Goal: Task Accomplishment & Management: Complete application form

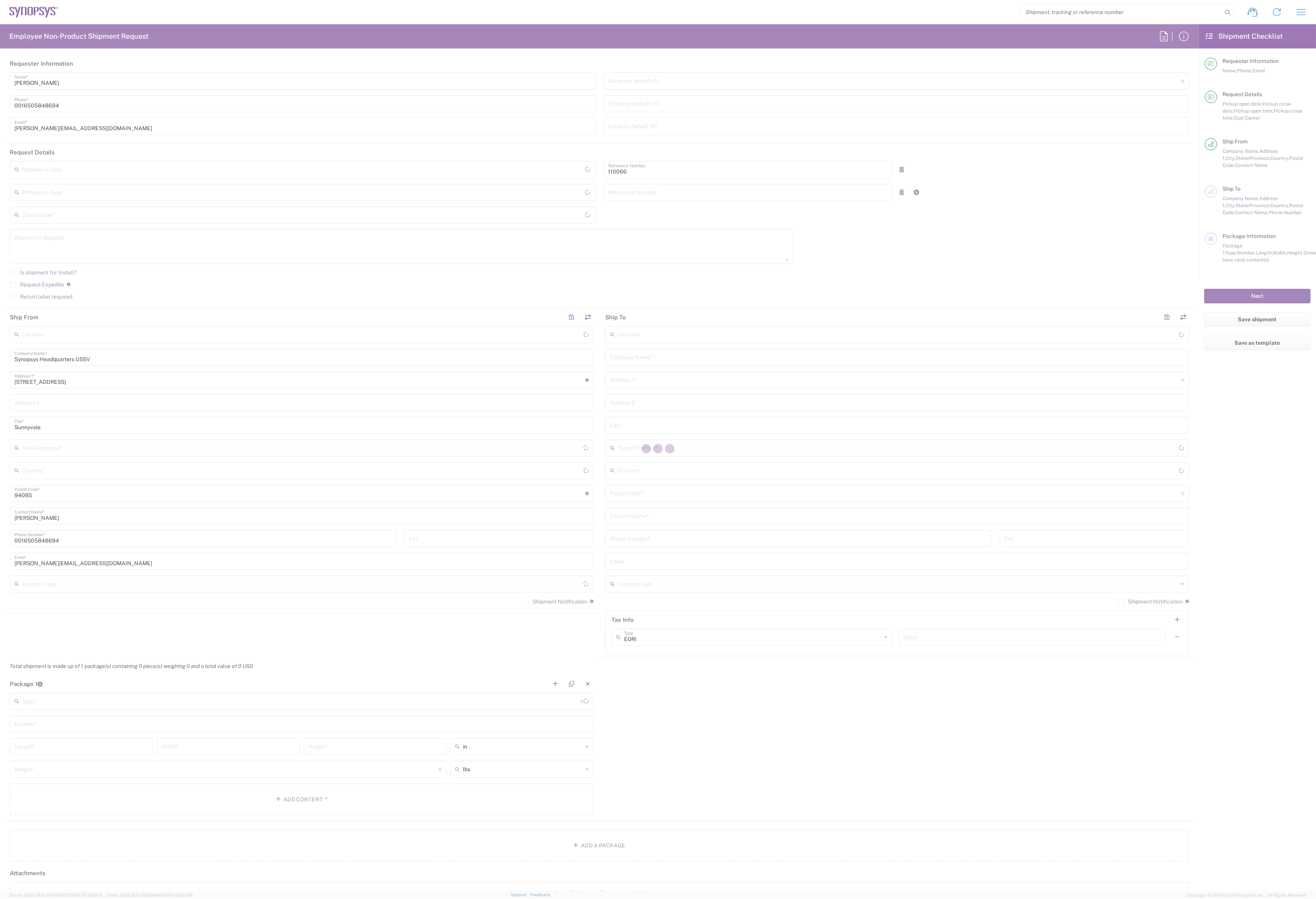
type input "Department"
type input "Delivered at Place"
type input "US01, CIO, IT, ESS2 110066"
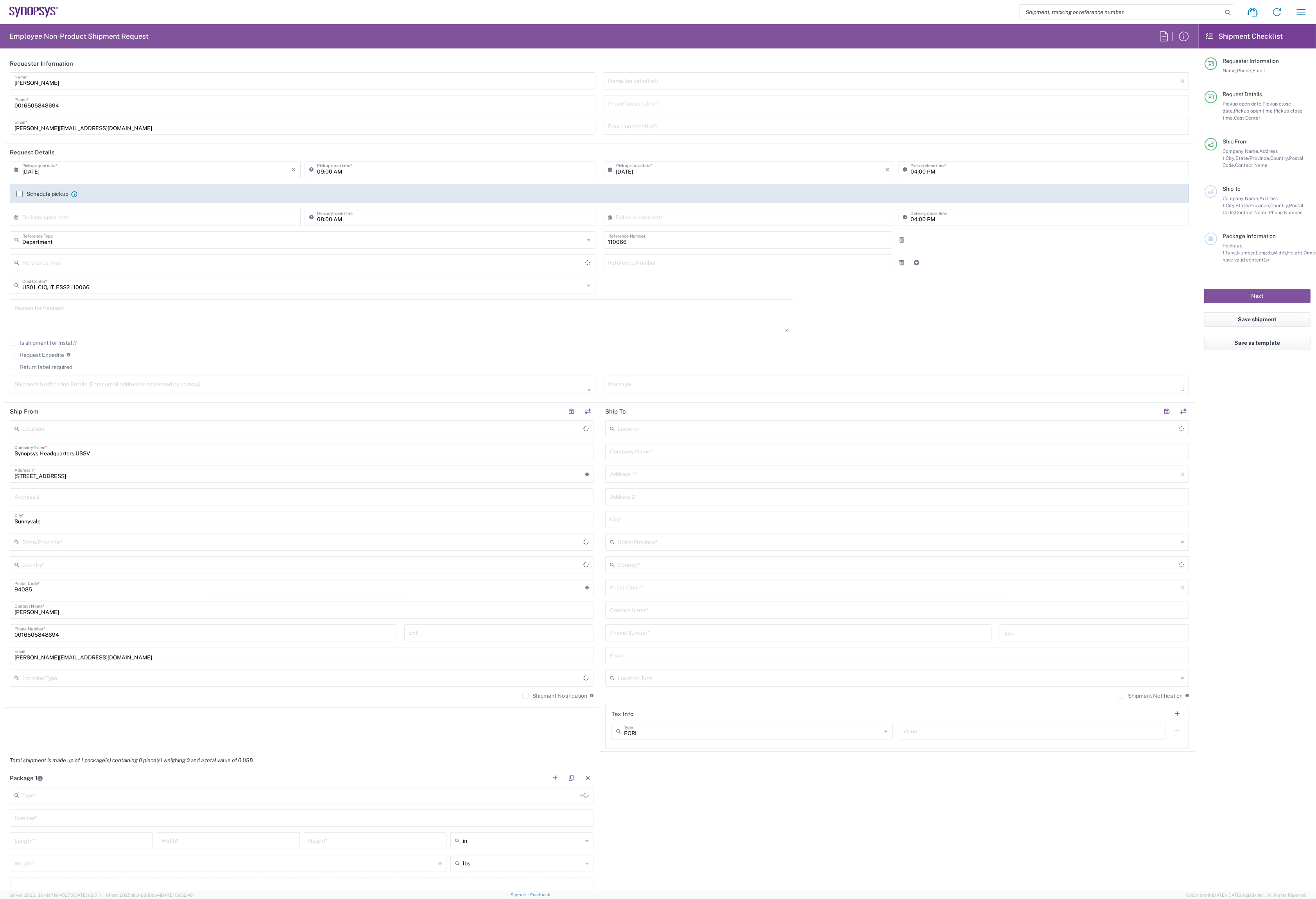
type input "United States"
type input "California"
type input "Headquarters USSV"
click at [1296, 14] on icon "button" at bounding box center [1301, 12] width 12 height 12
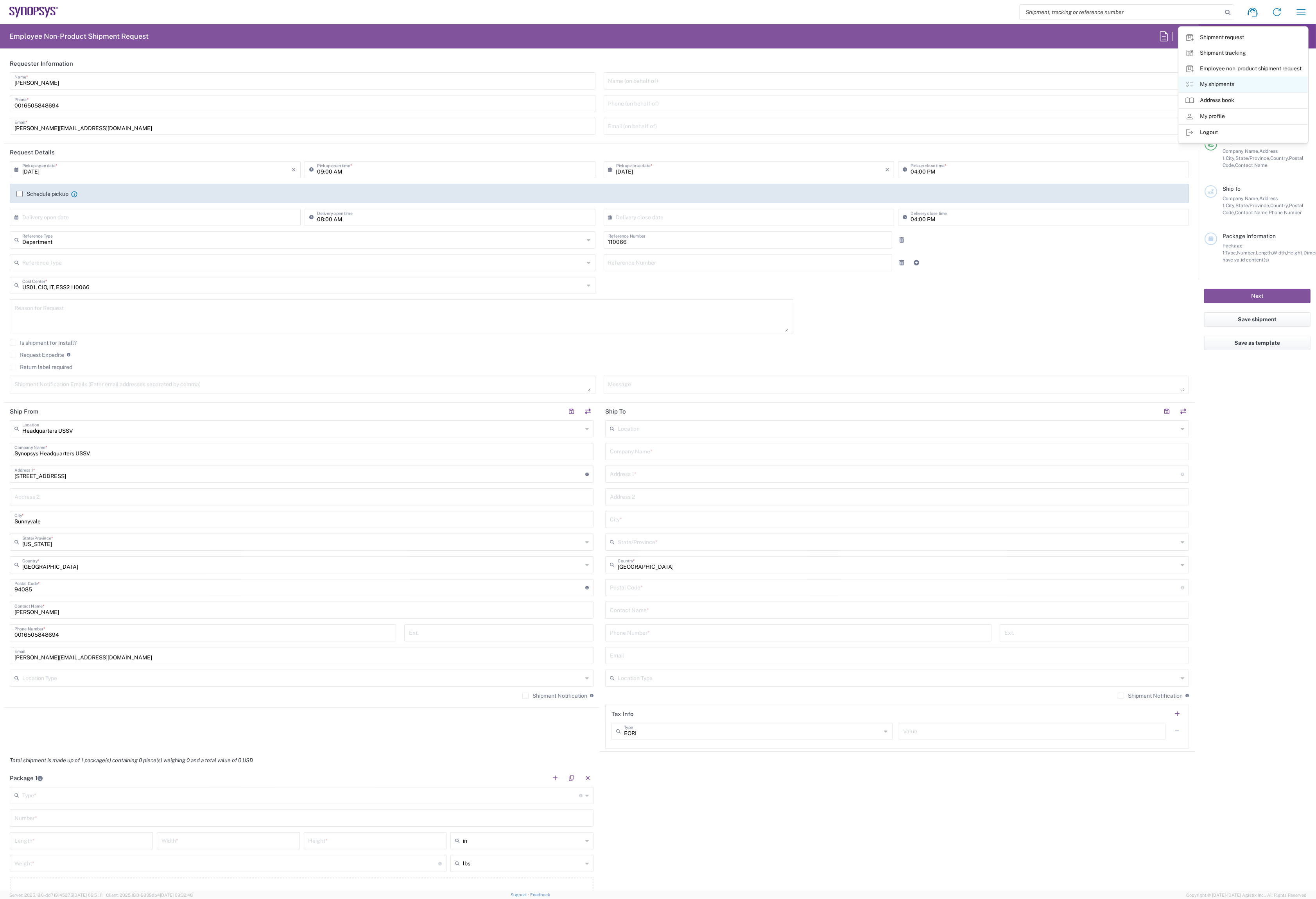
click at [1227, 86] on link "My shipments" at bounding box center [1243, 84] width 129 height 16
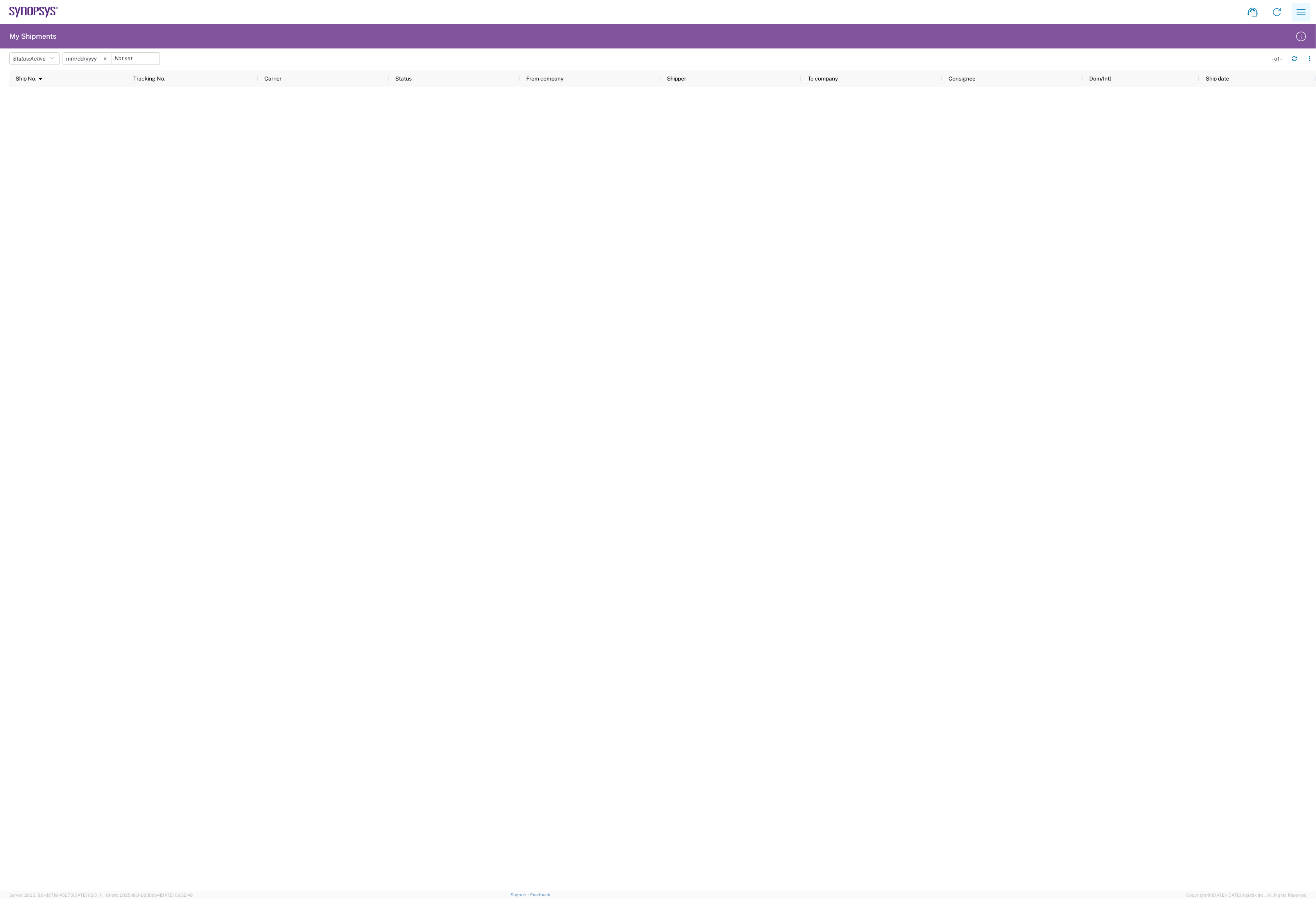
click at [1303, 19] on button "button" at bounding box center [1301, 12] width 19 height 19
click at [1214, 82] on link "My shipments" at bounding box center [1243, 84] width 129 height 16
click at [111, 57] on svg-icon at bounding box center [105, 58] width 12 height 12
click at [109, 57] on div at bounding box center [87, 59] width 49 height 12
click at [217, 31] on agx-form-header "My Shipments" at bounding box center [658, 36] width 1316 height 24
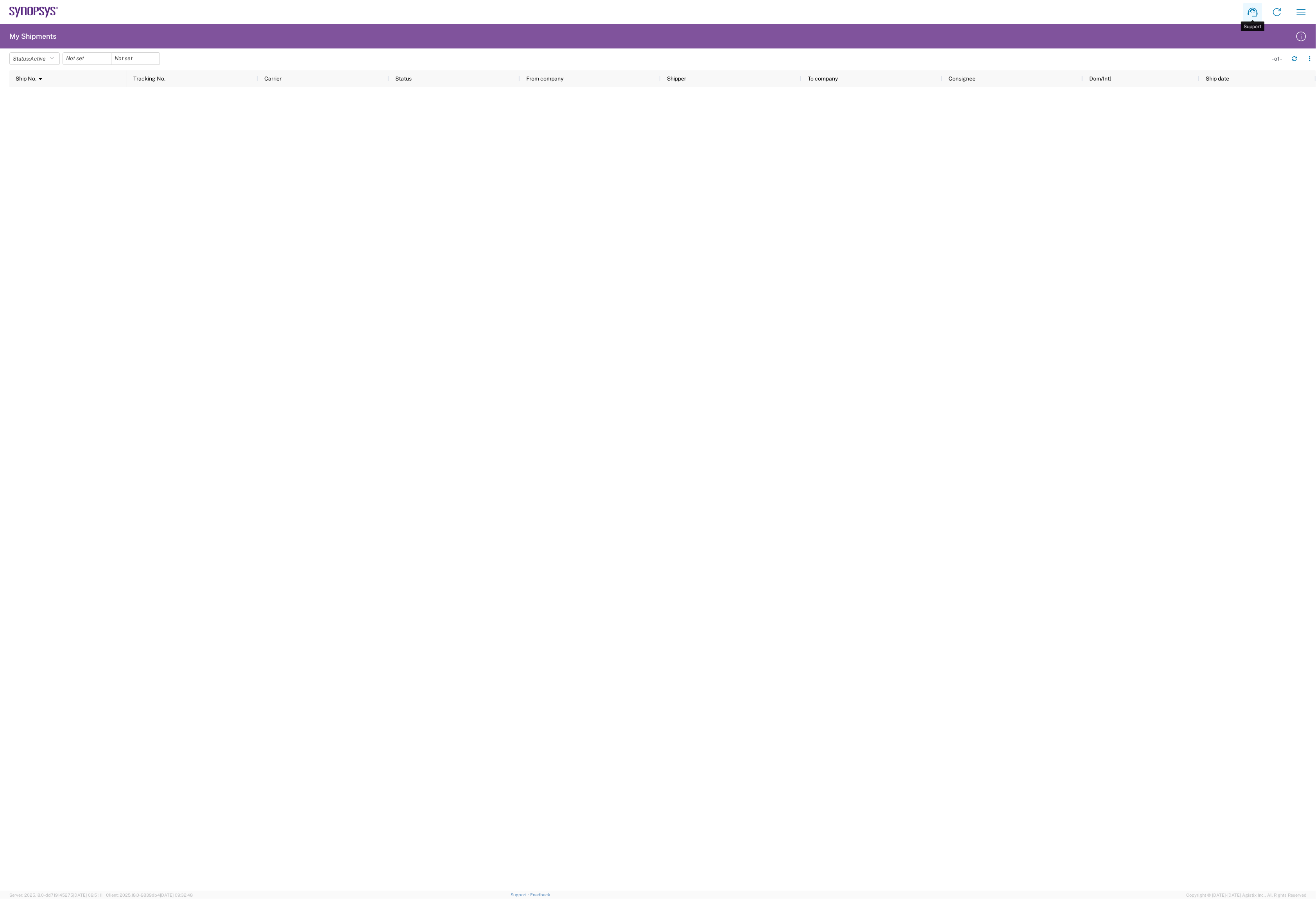
click at [1251, 14] on icon at bounding box center [1253, 12] width 12 height 12
click at [1303, 14] on icon "button" at bounding box center [1302, 12] width 9 height 6
click at [1237, 52] on link "Shipment tracking" at bounding box center [1243, 53] width 129 height 16
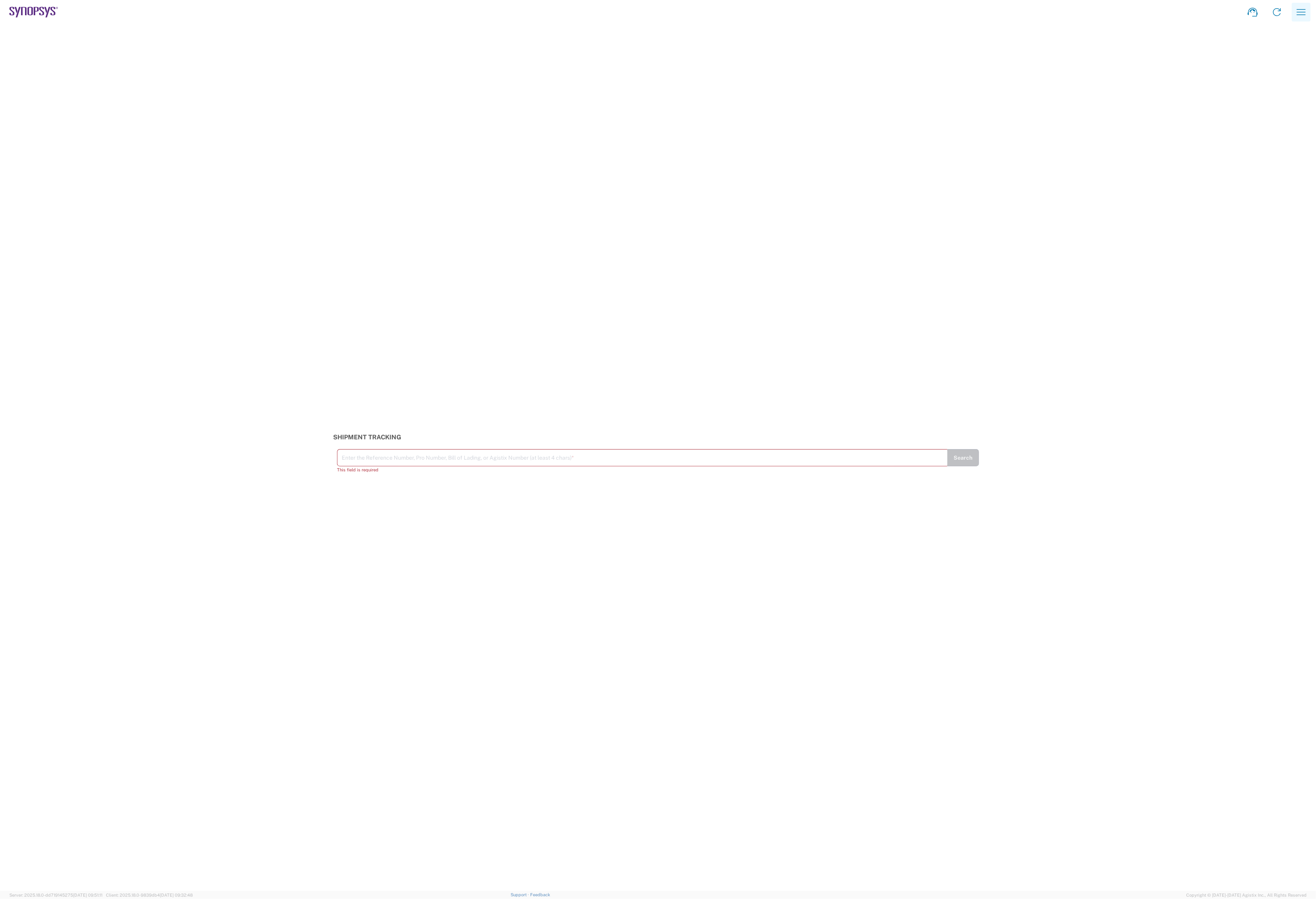
click at [1301, 11] on icon "button" at bounding box center [1301, 12] width 12 height 12
click at [1224, 86] on link "My shipments" at bounding box center [1243, 84] width 129 height 16
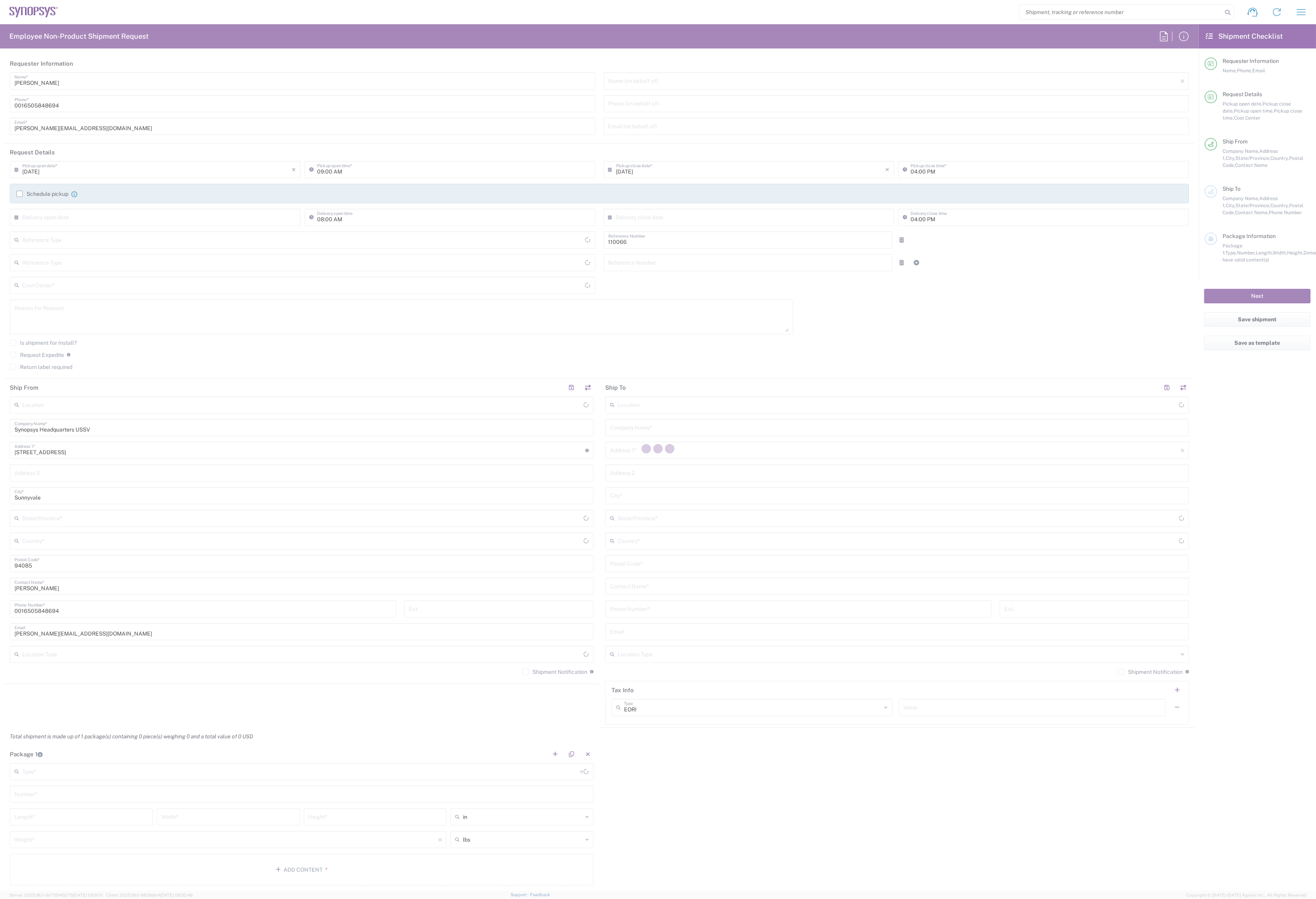
type input "Department"
type input "US01, CIO, IT, ESS2 110066"
type input "Delivered at Place"
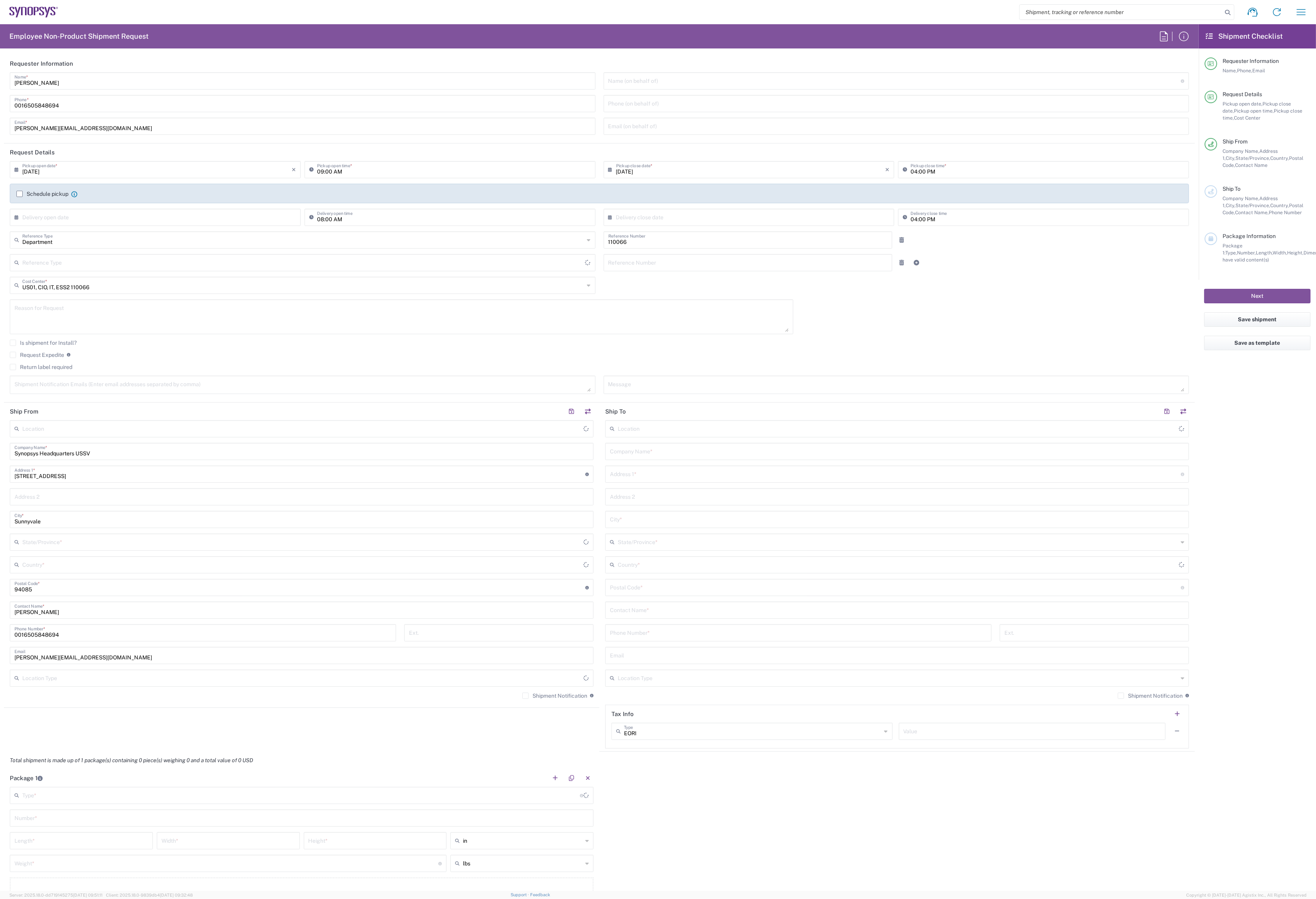
type input "[GEOGRAPHIC_DATA]"
type input "California"
type input "United States"
type input "Headquarters USSV"
click at [1301, 13] on icon "button" at bounding box center [1301, 12] width 12 height 12
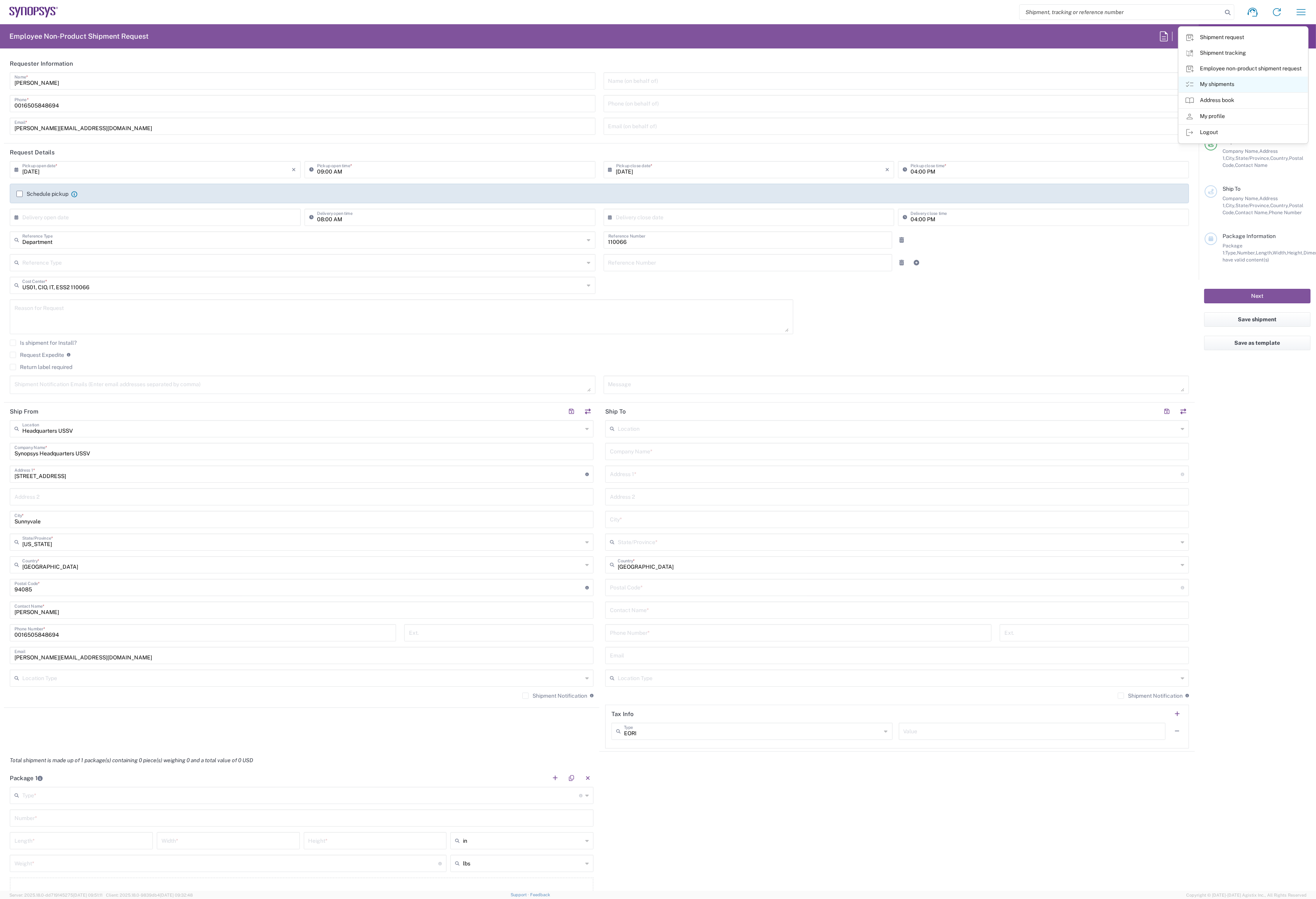
click at [1235, 86] on link "My shipments" at bounding box center [1243, 84] width 129 height 16
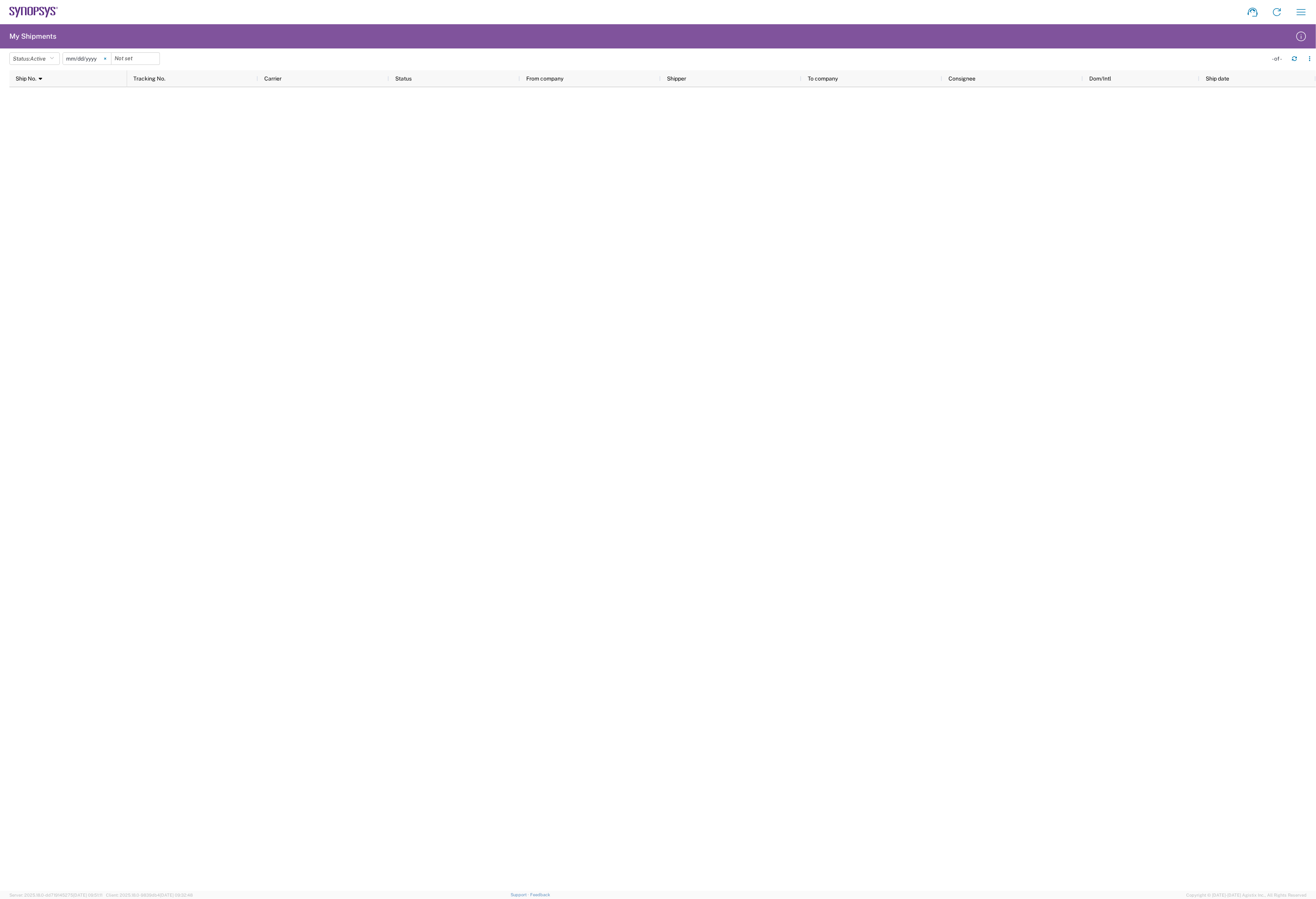
click at [106, 59] on icon at bounding box center [105, 58] width 3 height 3
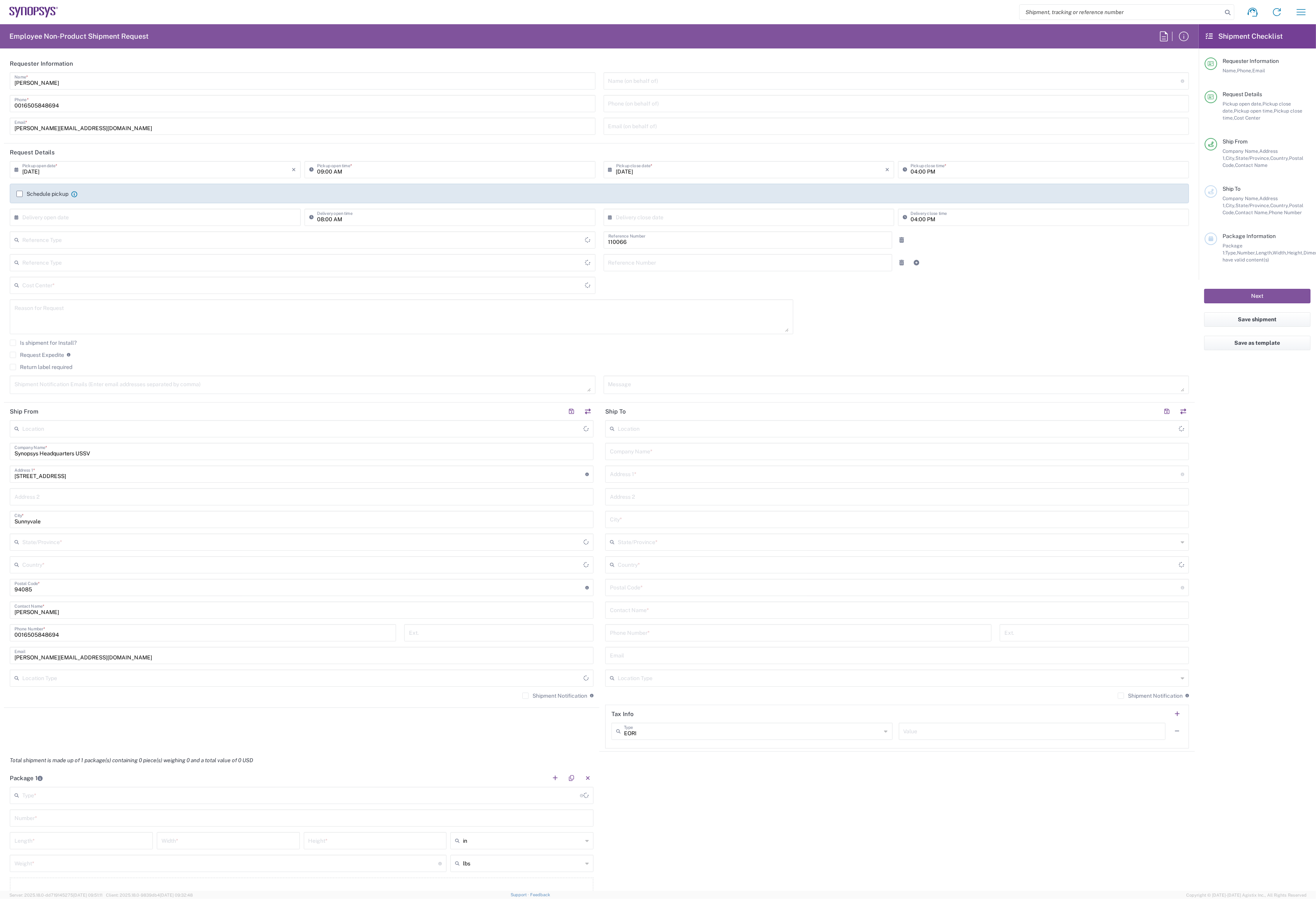
type input "Department"
type input "Delivered at Place"
type input "US01, CIO, IT, ESS2 110066"
type input "[GEOGRAPHIC_DATA]"
type input "[US_STATE]"
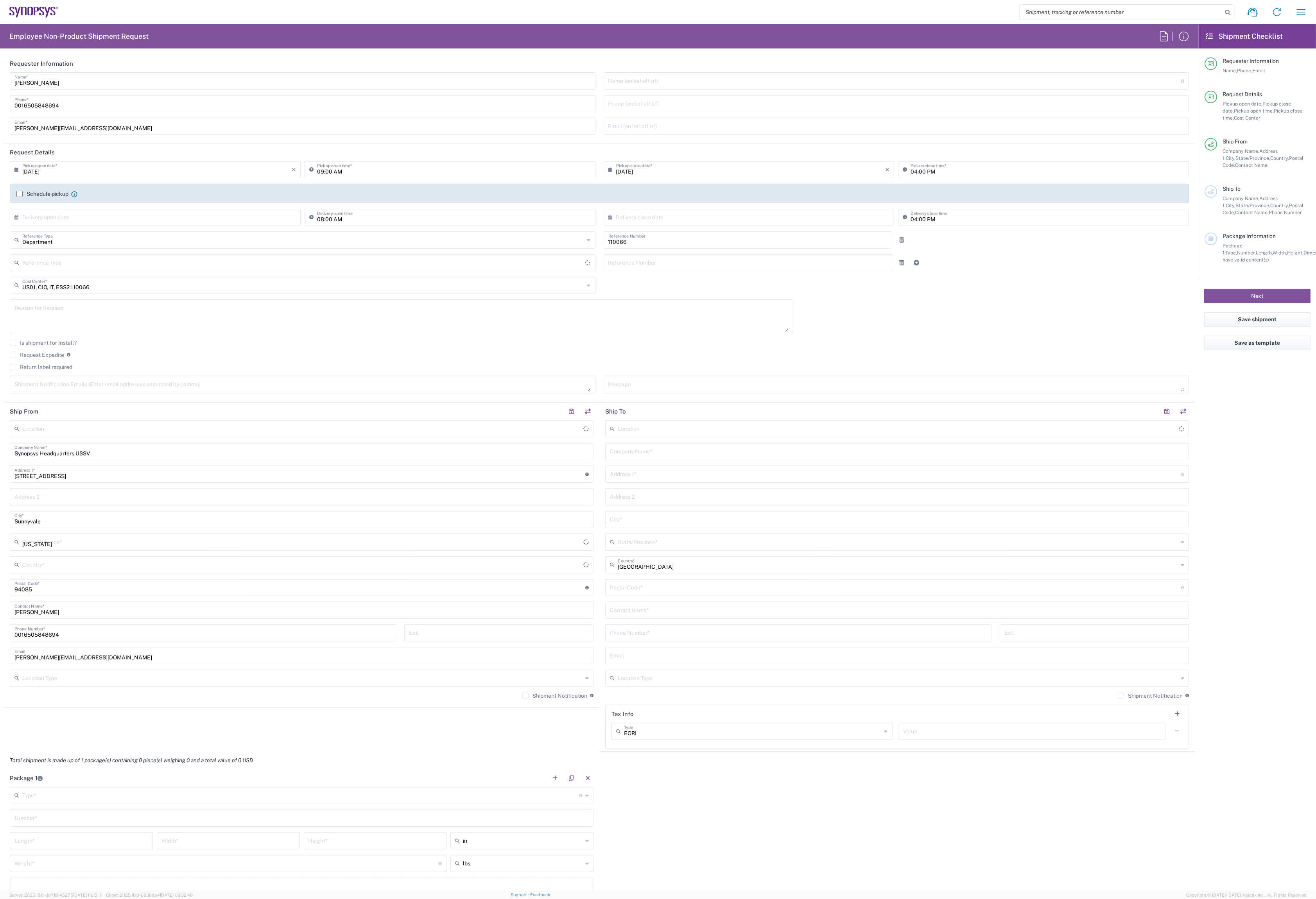
type input "[GEOGRAPHIC_DATA]"
type input "Headquarters USSV"
click at [114, 219] on input "text" at bounding box center [157, 217] width 269 height 14
click at [134, 277] on span "15" at bounding box center [134, 277] width 12 height 11
type input "[DATE]"
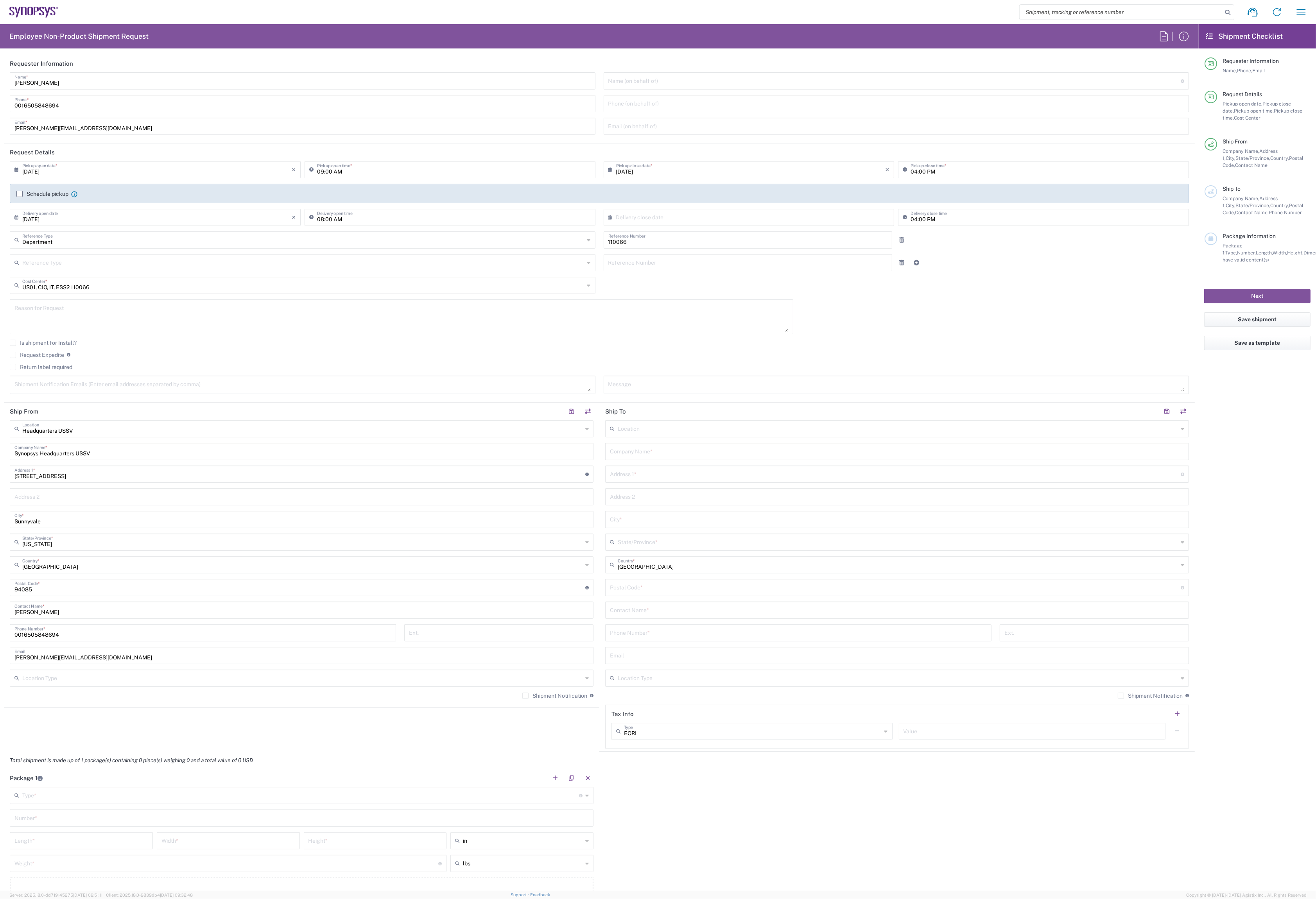
click at [640, 219] on input "text" at bounding box center [750, 217] width 269 height 14
click at [724, 277] on span "15" at bounding box center [728, 277] width 12 height 11
type input "[DATE]"
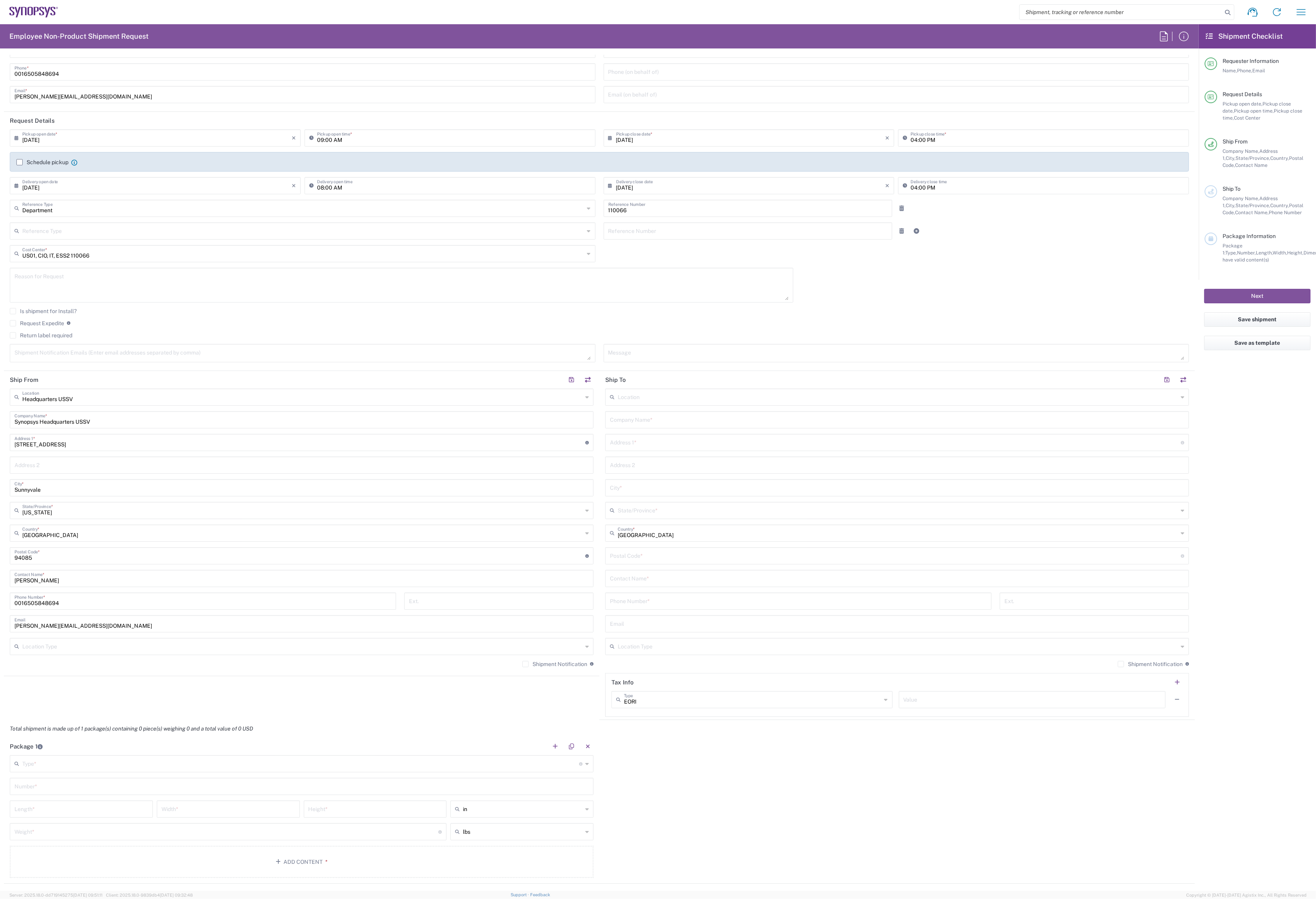
scroll to position [34, 0]
click at [640, 398] on input "text" at bounding box center [898, 394] width 560 height 14
drag, startPoint x: 580, startPoint y: 319, endPoint x: 587, endPoint y: 326, distance: 9.9
click at [580, 320] on agx-checkbox-control "Request Expedite If expedite is checked you will be unable to rate and book thi…" at bounding box center [599, 321] width 1179 height 7
click at [672, 419] on input "text" at bounding box center [897, 417] width 574 height 14
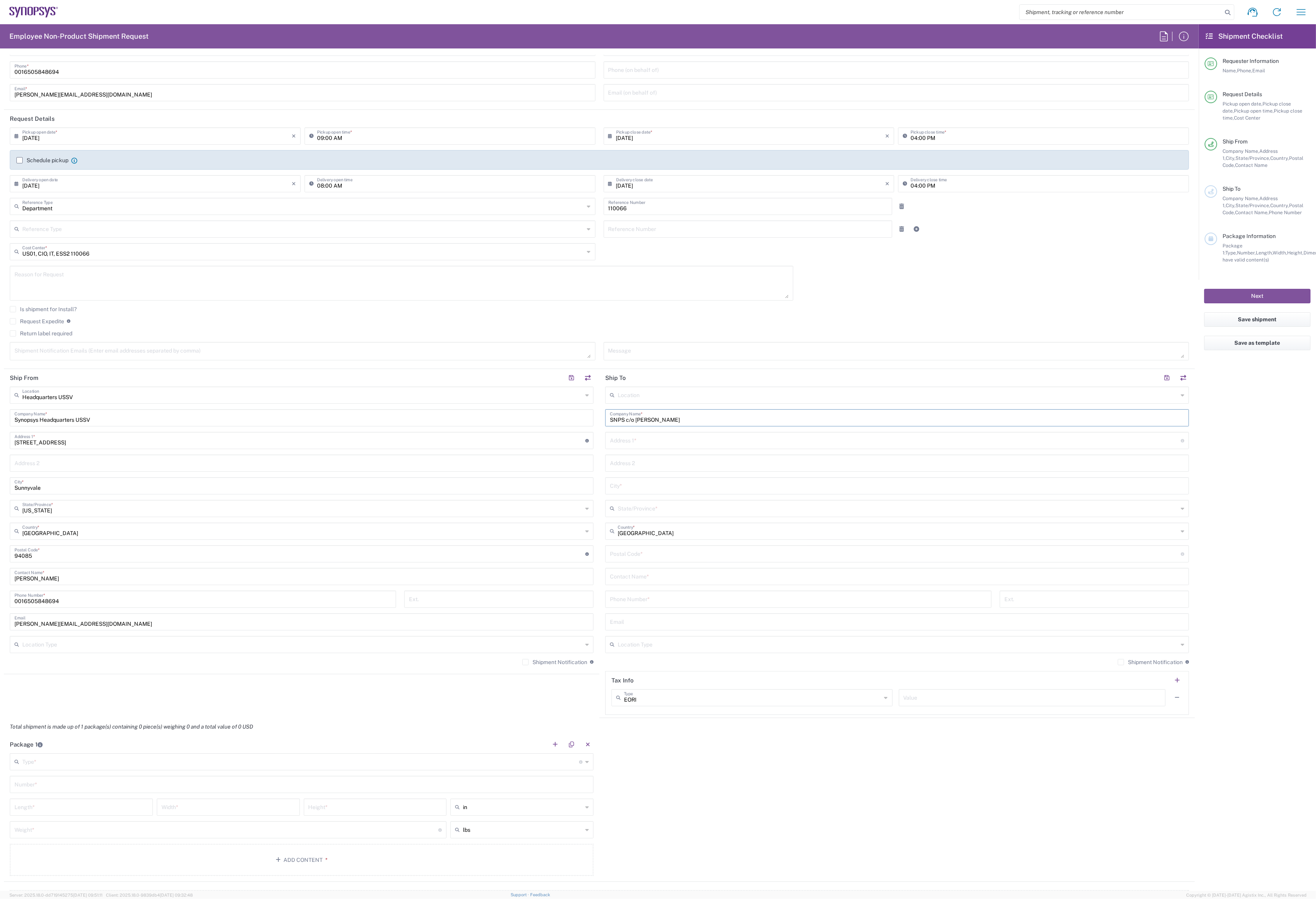
type input "SNPS c/o [PERSON_NAME]"
click at [700, 440] on input "text" at bounding box center [895, 440] width 571 height 14
paste input "[STREET_ADDRESS]"
type input "[STREET_ADDRESS]"
click at [631, 467] on input "text" at bounding box center [897, 462] width 574 height 14
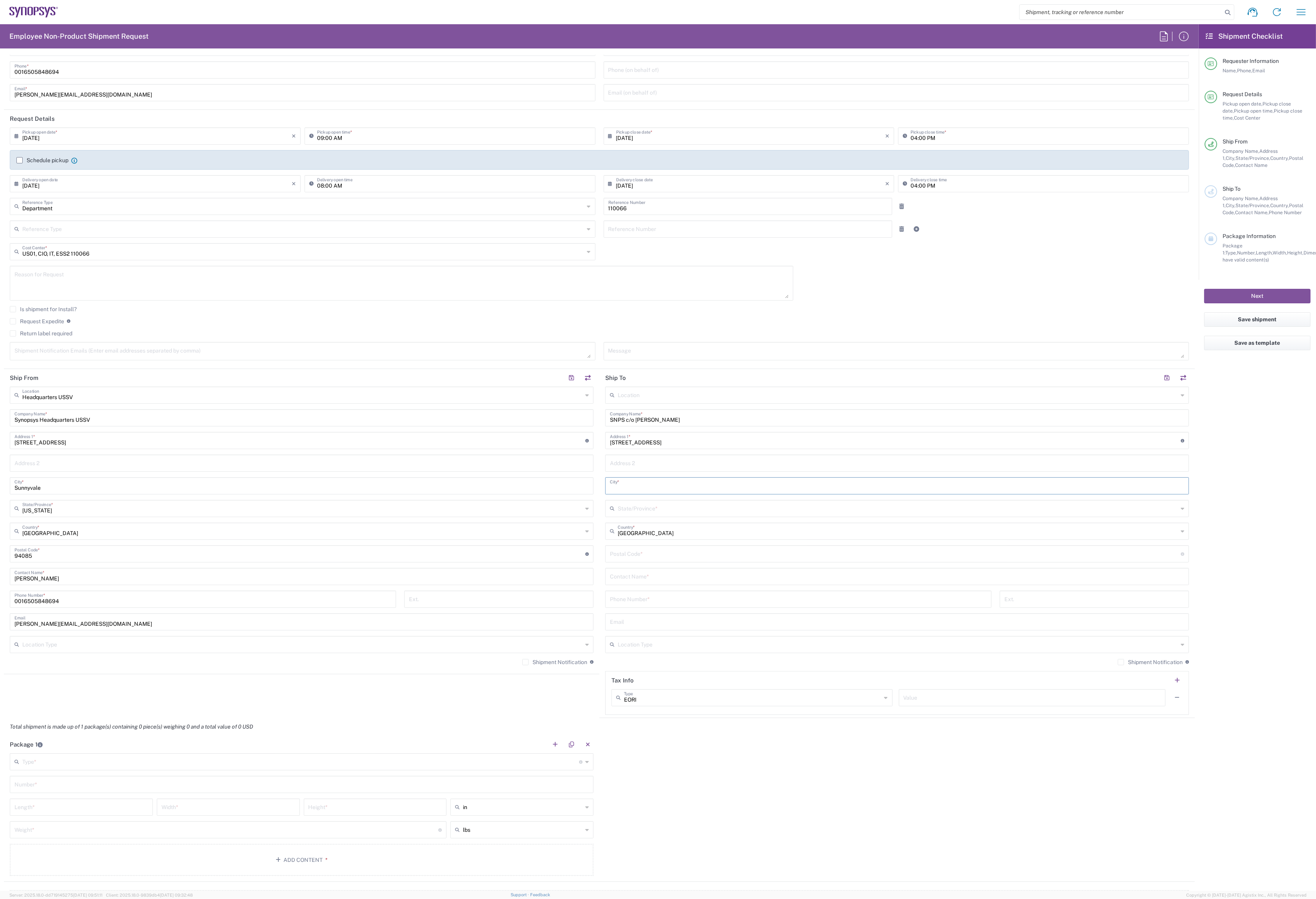
click at [636, 491] on input "text" at bounding box center [897, 485] width 574 height 14
paste input "River Vale"
type input "River Vale"
click at [623, 510] on input "text" at bounding box center [898, 508] width 560 height 14
click at [634, 528] on span "[US_STATE]" at bounding box center [897, 526] width 582 height 12
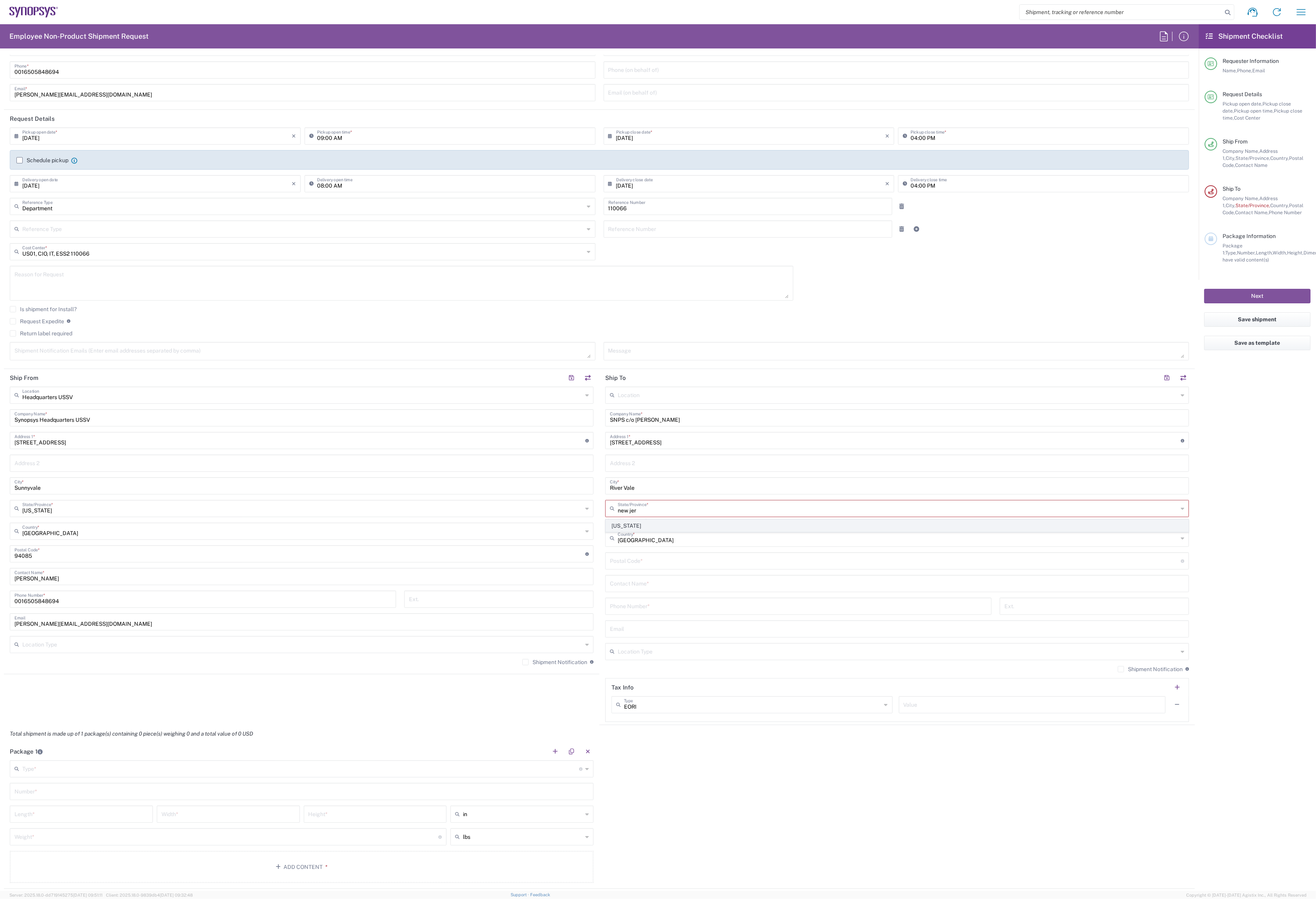
type input "[US_STATE]"
click at [647, 554] on input "undefined" at bounding box center [895, 553] width 571 height 14
type input "07675"
click at [653, 580] on input "text" at bounding box center [897, 576] width 574 height 14
drag, startPoint x: 636, startPoint y: 421, endPoint x: 683, endPoint y: 423, distance: 47.0
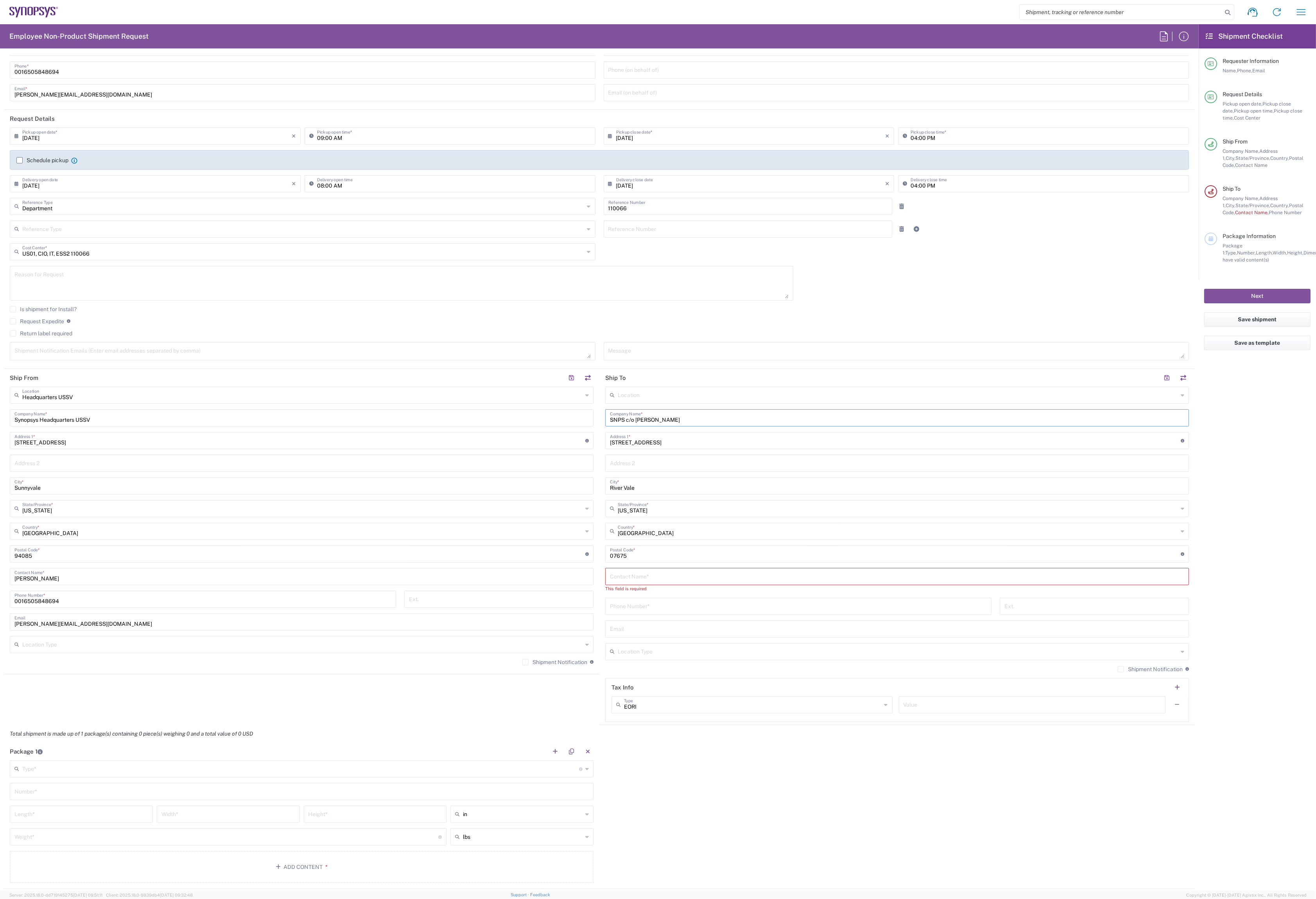
click at [683, 423] on input "SNPS c/o [PERSON_NAME]" at bounding box center [897, 417] width 574 height 14
click at [620, 577] on input "text" at bounding box center [897, 576] width 574 height 14
paste input "[PERSON_NAME]"
type input "[PERSON_NAME]"
click at [625, 604] on input "tel" at bounding box center [798, 599] width 377 height 14
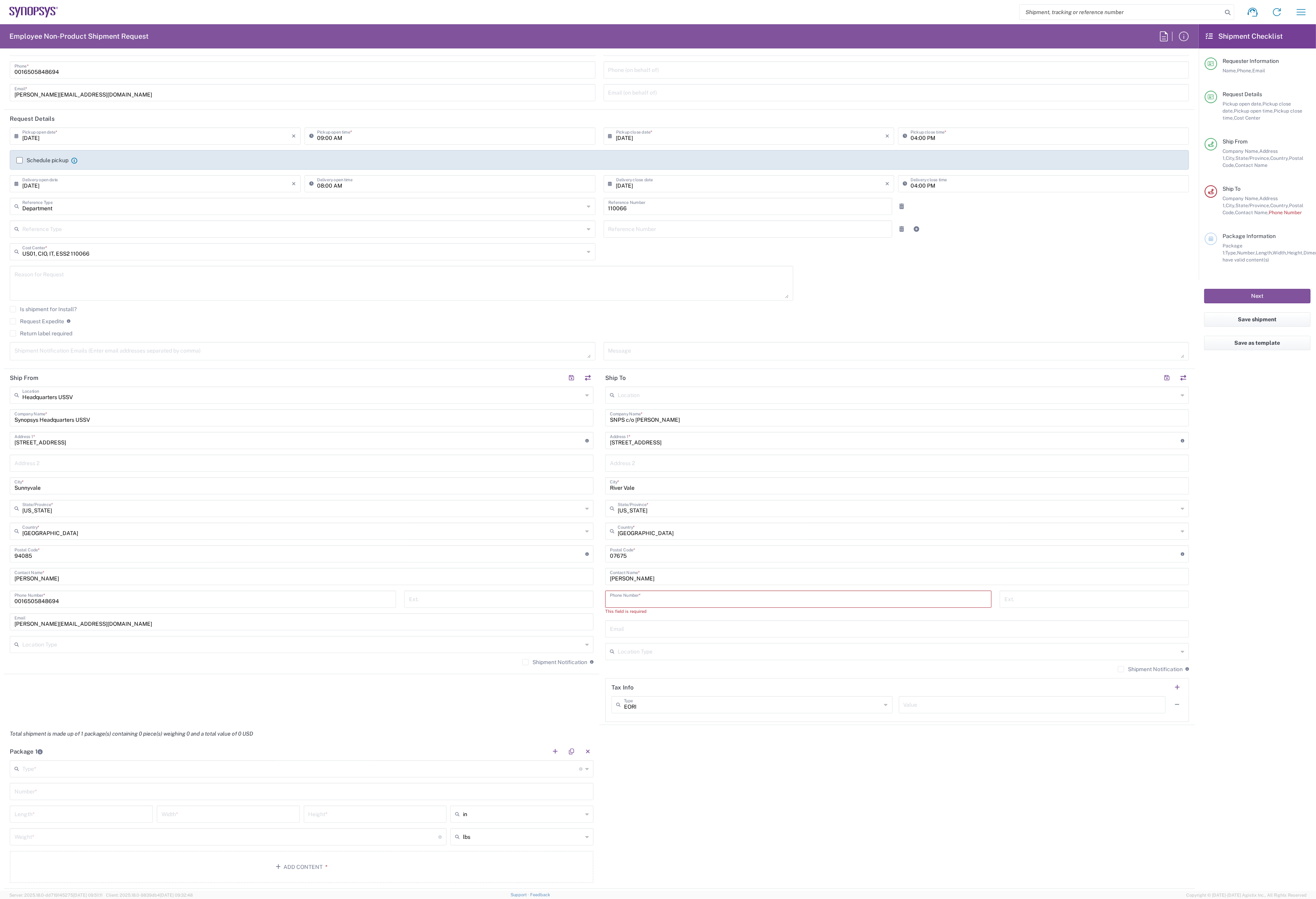
click at [652, 627] on input "text" at bounding box center [897, 628] width 574 height 14
paste input "[EMAIL_ADDRESS][DOMAIN_NAME]"
type input "[EMAIL_ADDRESS][DOMAIN_NAME]"
click at [641, 599] on input "tel" at bounding box center [798, 599] width 377 height 14
type input "6508617915"
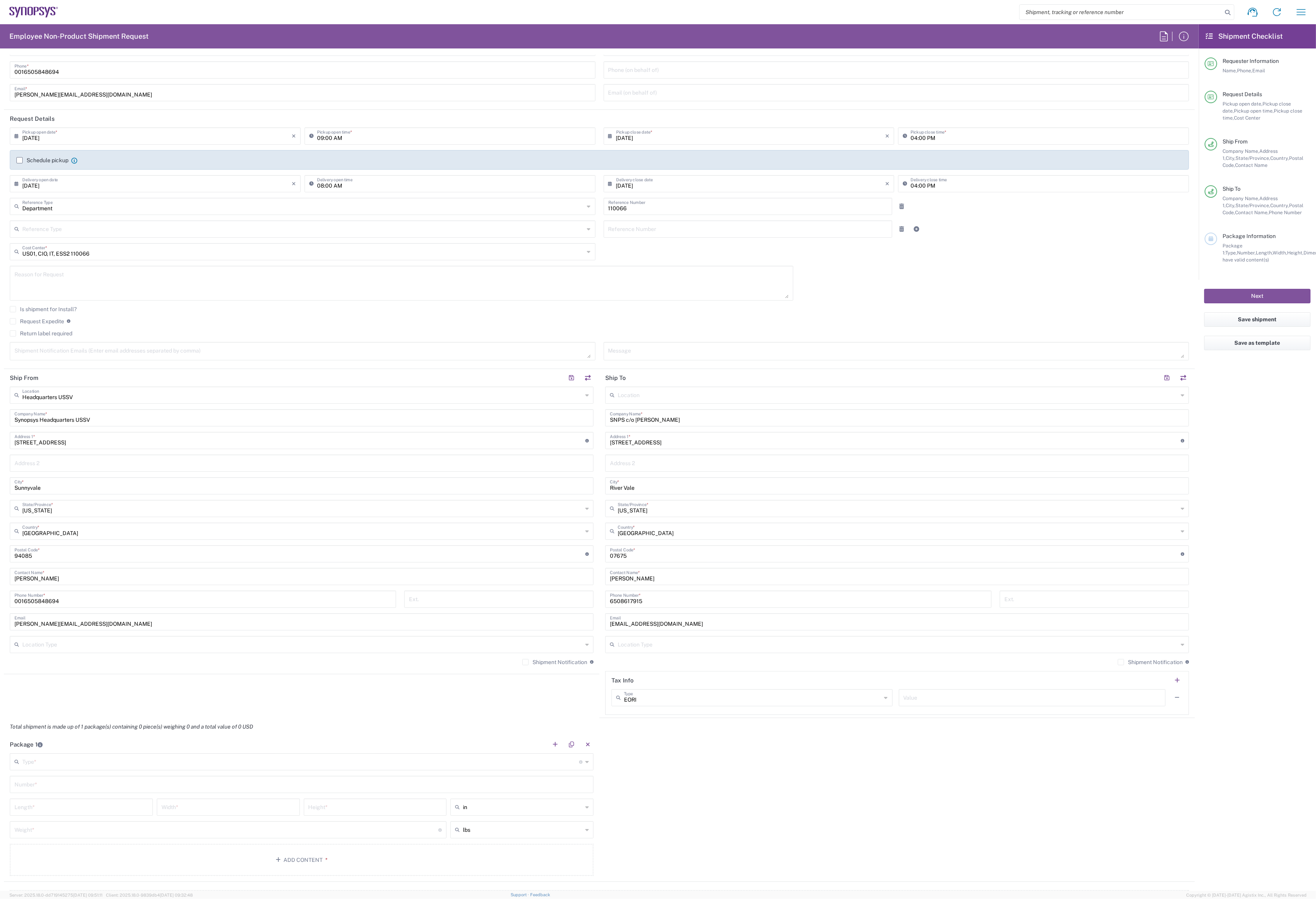
click at [409, 770] on div "Type * Material used to package goods" at bounding box center [301, 762] width 584 height 17
click at [238, 885] on span "Cardboard Box(es)" at bounding box center [302, 882] width 582 height 12
type input "Cardboard Box(es)"
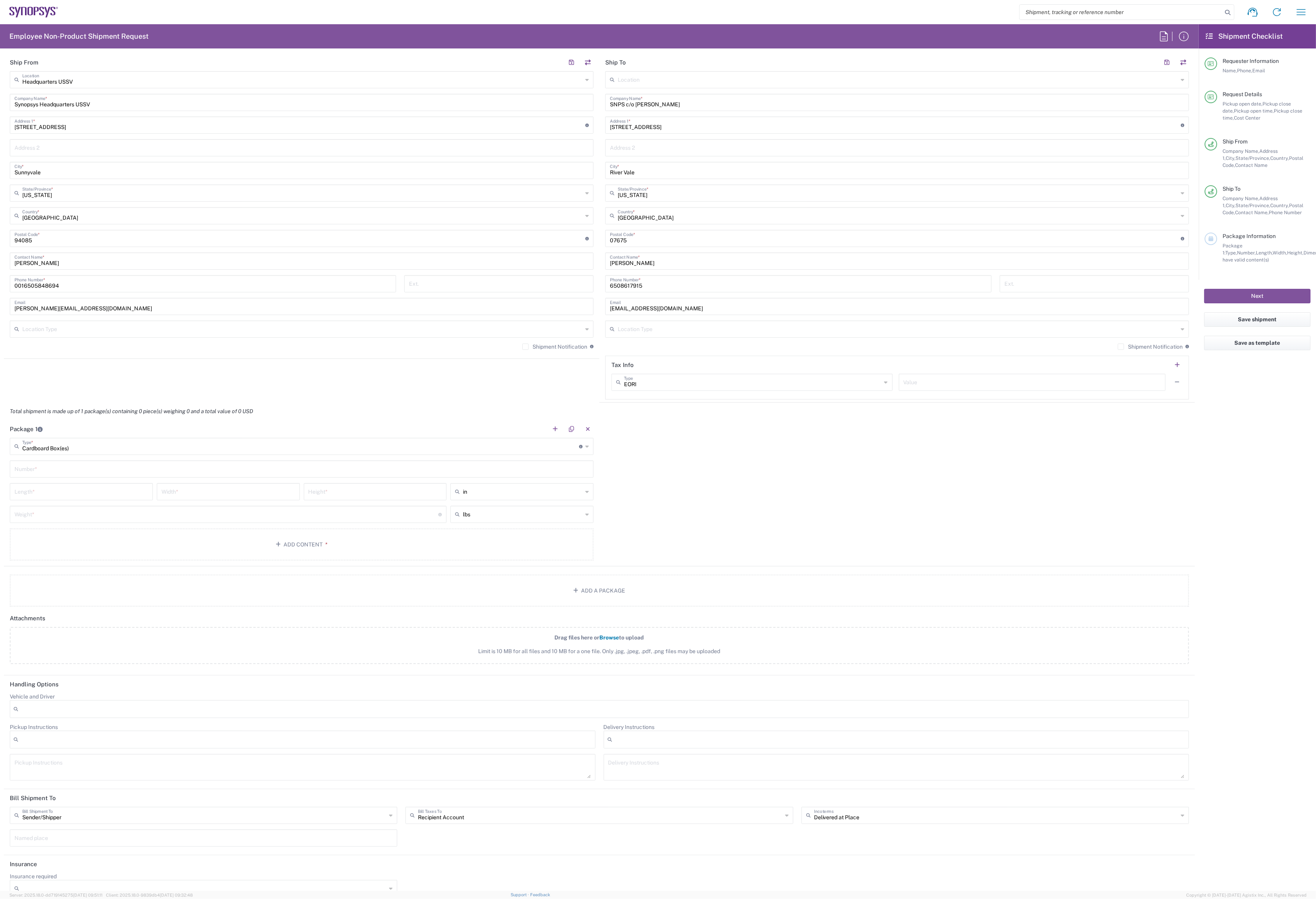
scroll to position [364, 0]
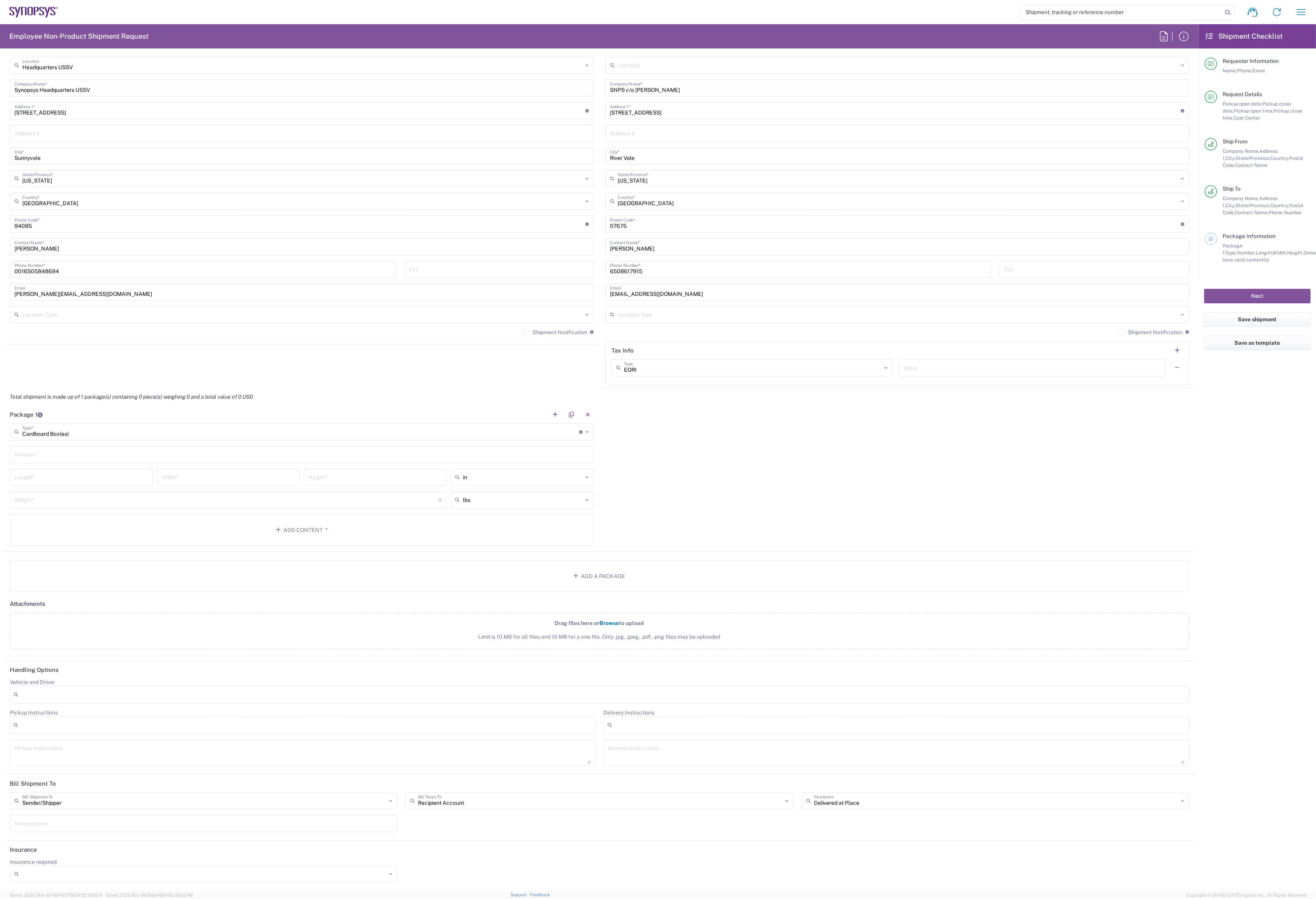
click at [95, 457] on input "text" at bounding box center [301, 454] width 574 height 14
type input "1"
click at [81, 479] on input "number" at bounding box center [81, 477] width 134 height 14
type input "20"
type input "16"
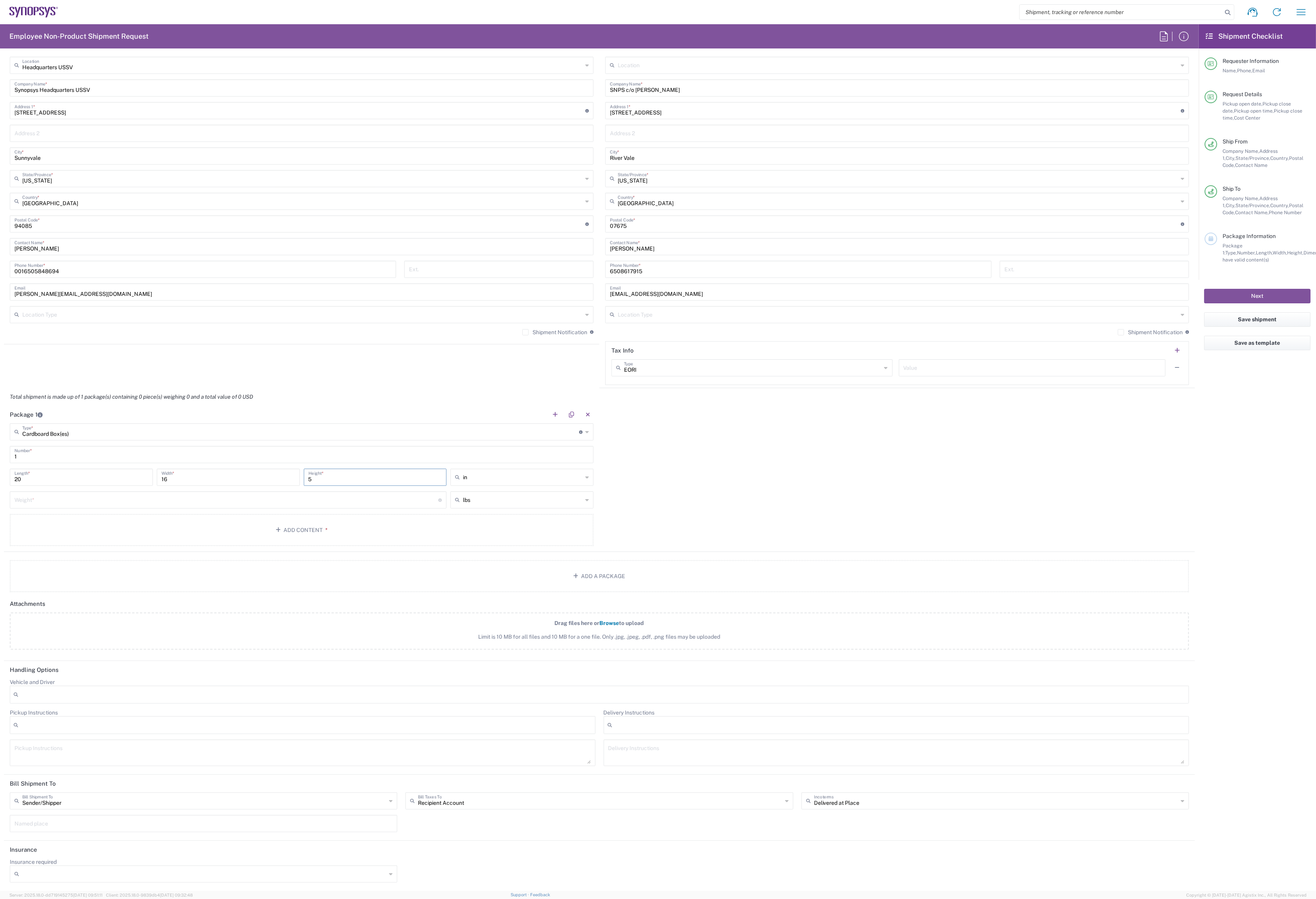
type input "5"
type input "in"
type input "15"
click at [180, 535] on button "Add Content *" at bounding box center [301, 530] width 584 height 32
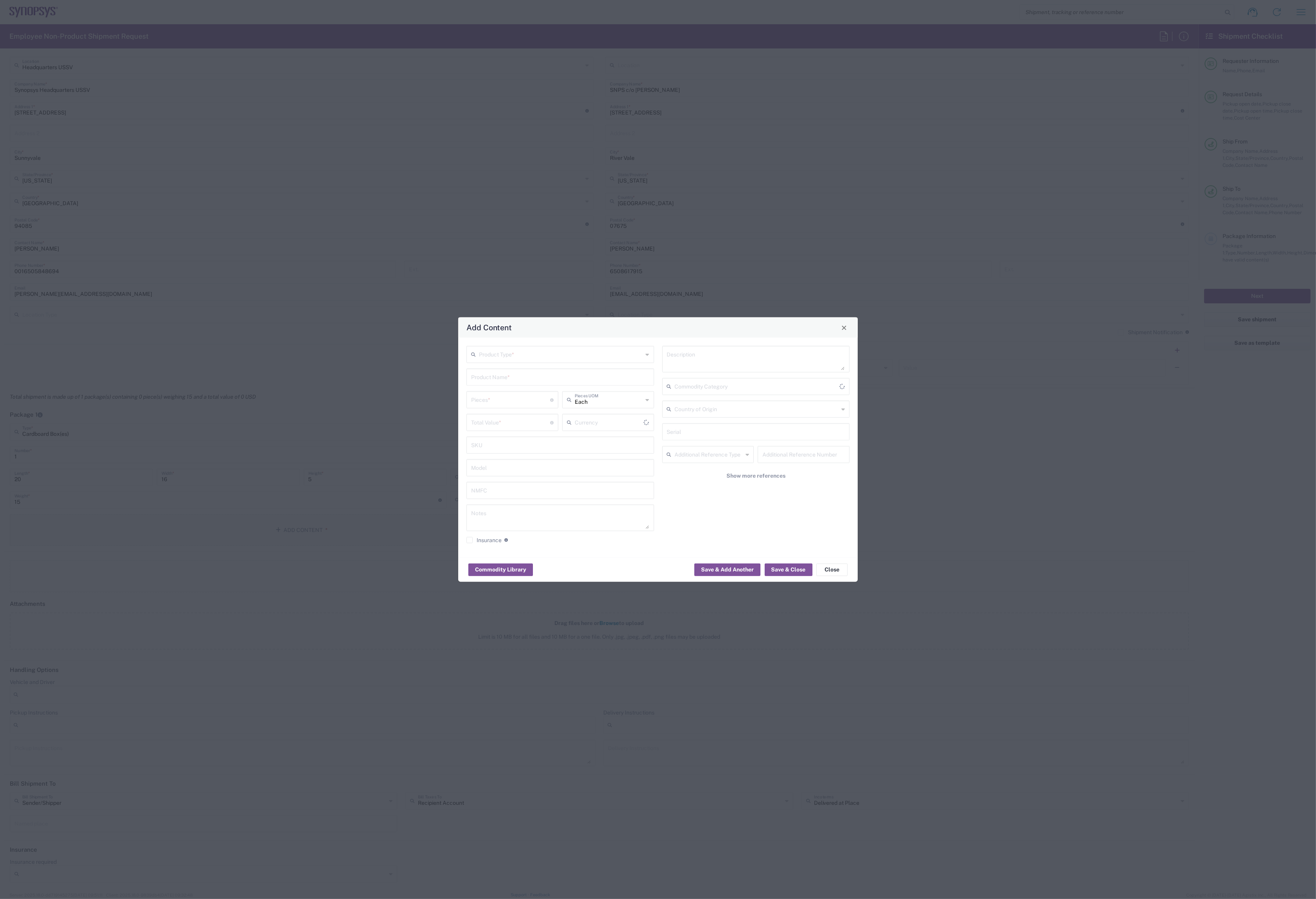
type input "US Dollar"
click at [517, 357] on input "text" at bounding box center [560, 354] width 164 height 14
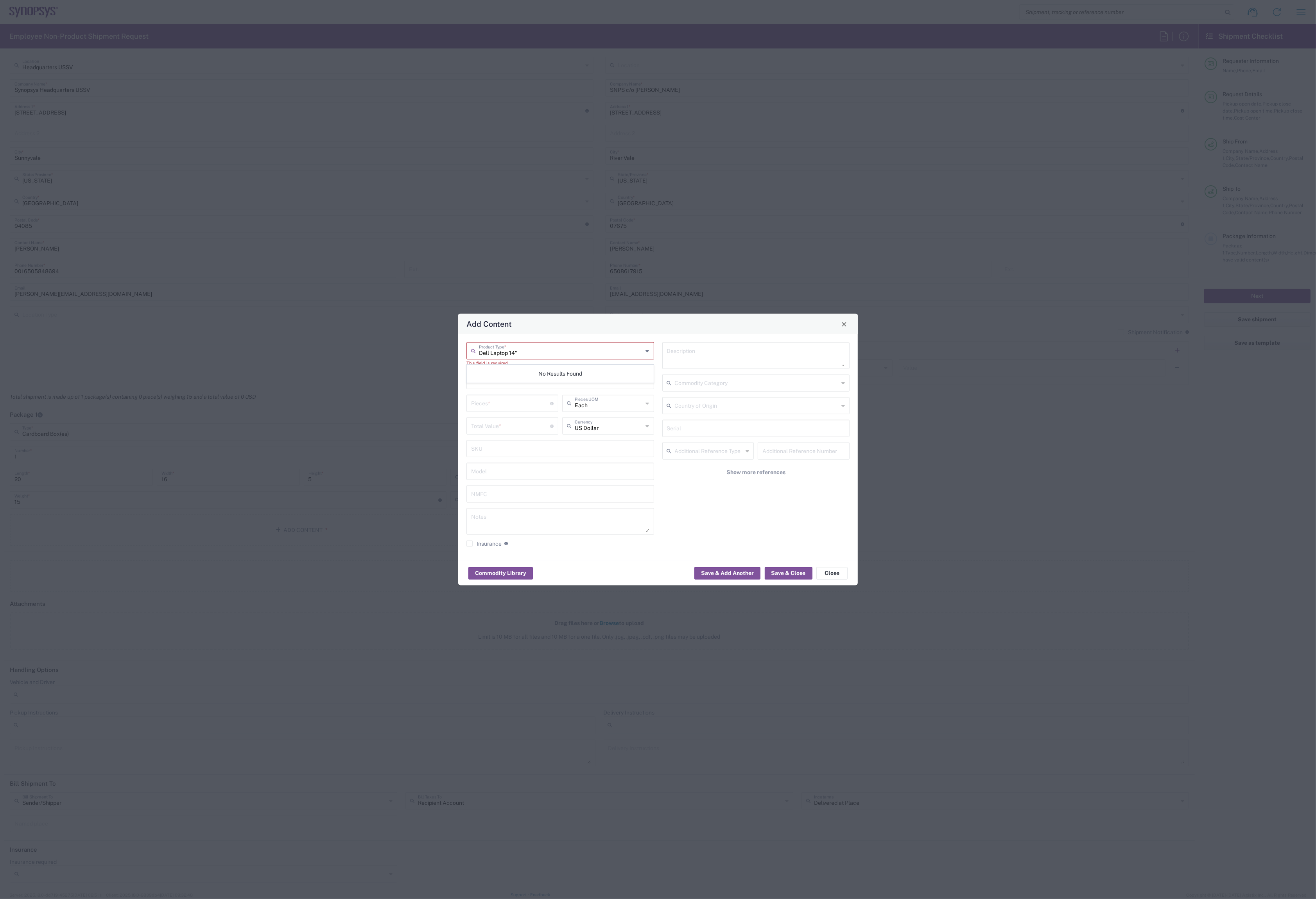
type input "Dell Laptop 14""
click at [505, 393] on div "Dell Laptop 14" Product Type * This field is required Product Name * Pieces * N…" at bounding box center [560, 447] width 196 height 210
click at [502, 382] on input "text" at bounding box center [560, 380] width 178 height 14
click at [518, 356] on agx-dropdown-control "Product Type * This field is required" at bounding box center [560, 354] width 187 height 24
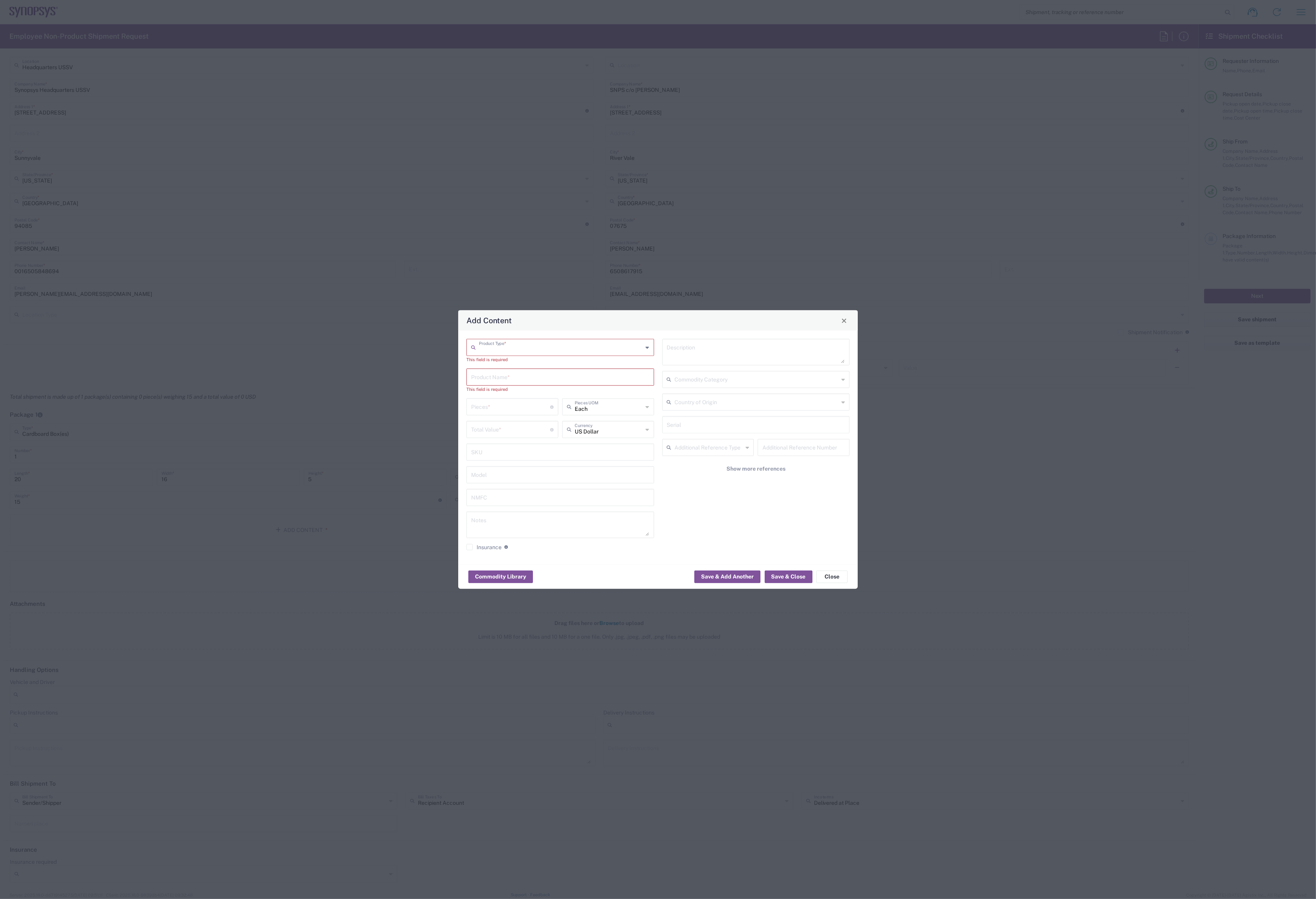
click at [513, 351] on input "text" at bounding box center [560, 347] width 164 height 14
click at [648, 346] on icon at bounding box center [647, 347] width 4 height 12
click at [612, 377] on span "General Commodity" at bounding box center [560, 377] width 186 height 12
type input "General Commodity"
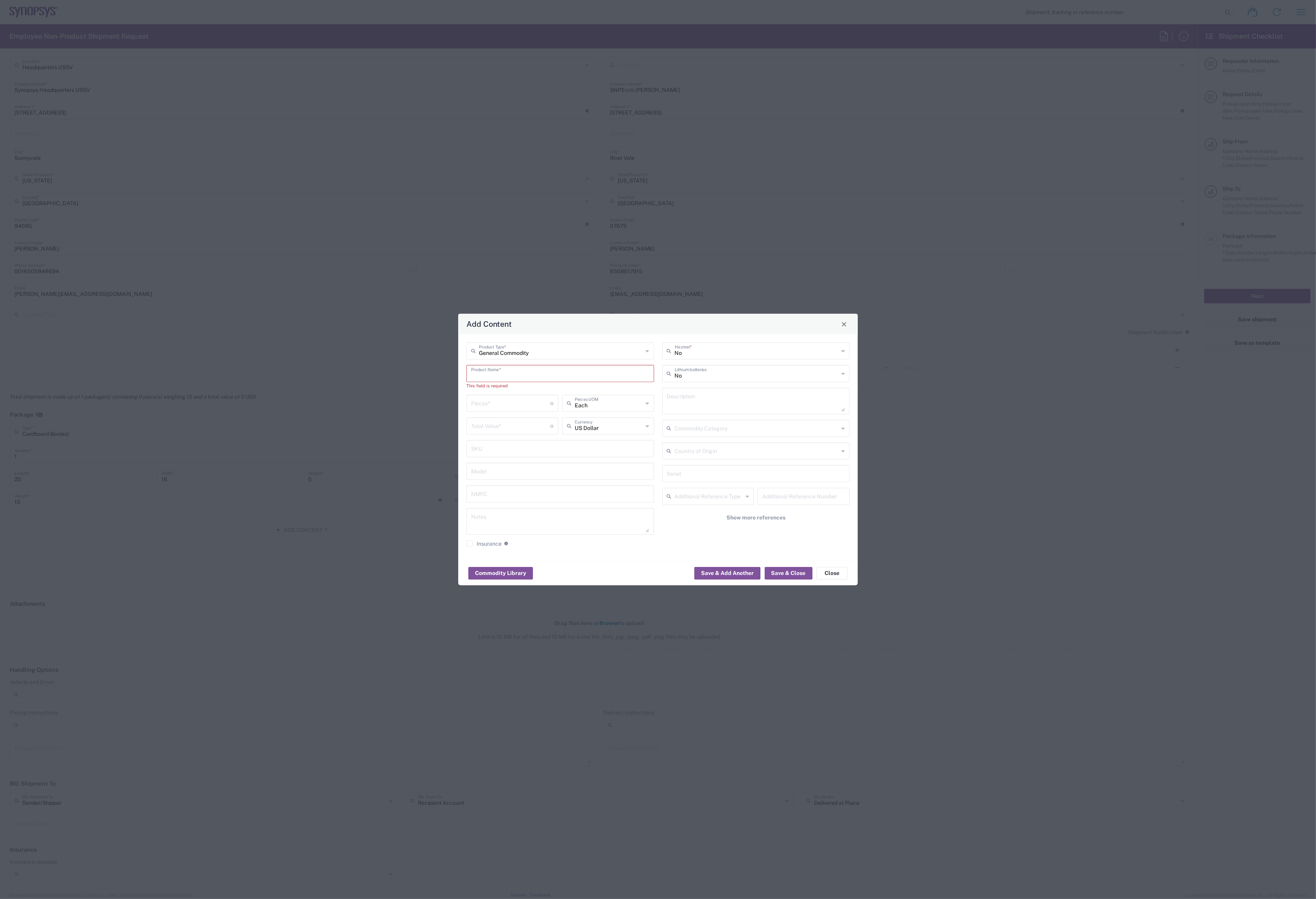
click at [549, 378] on input "text" at bounding box center [560, 373] width 178 height 14
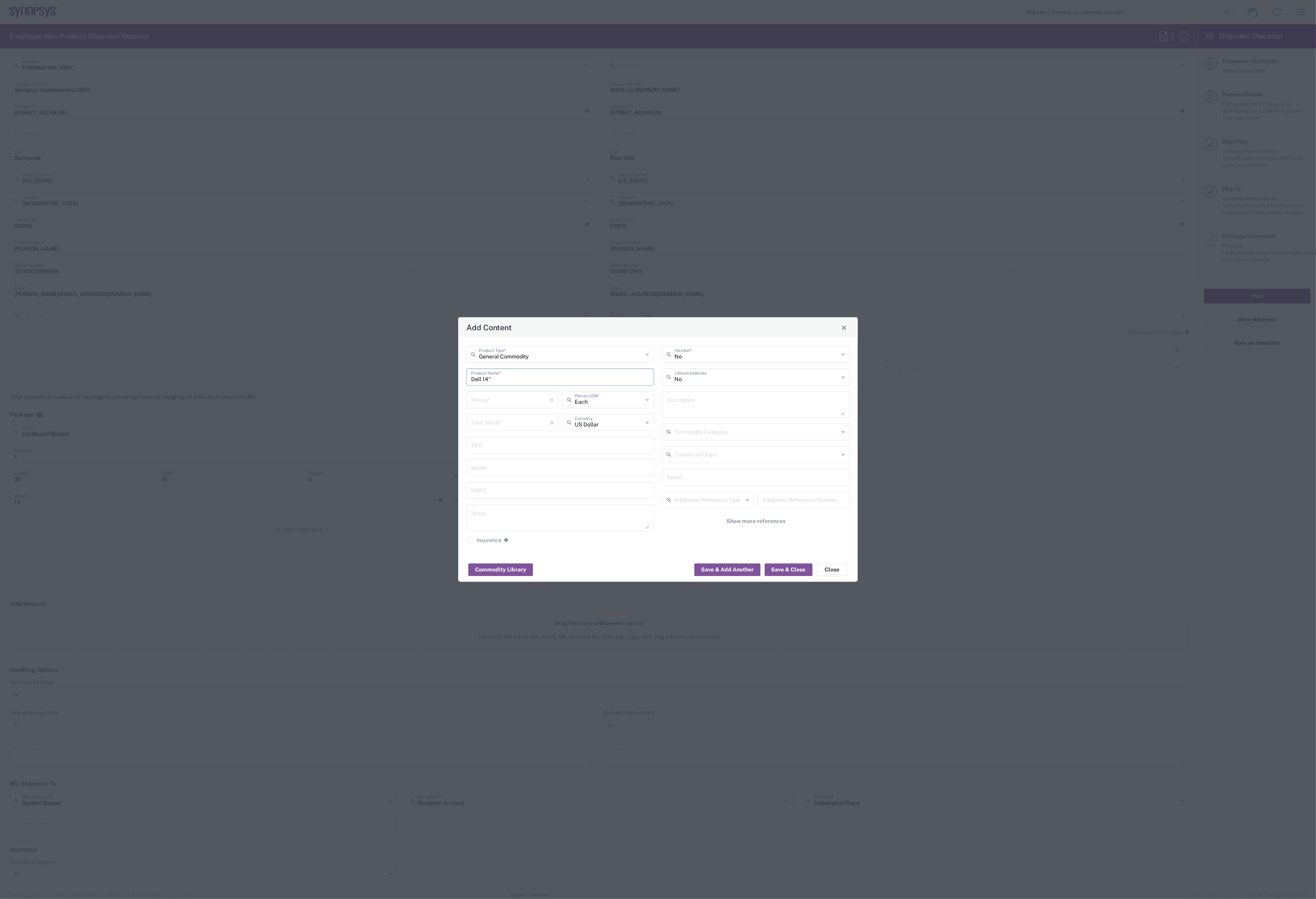
type input "Dell 14""
click at [520, 401] on input "number" at bounding box center [510, 399] width 79 height 14
type input "1"
click at [511, 425] on input "number" at bounding box center [510, 422] width 79 height 14
type input "800.00"
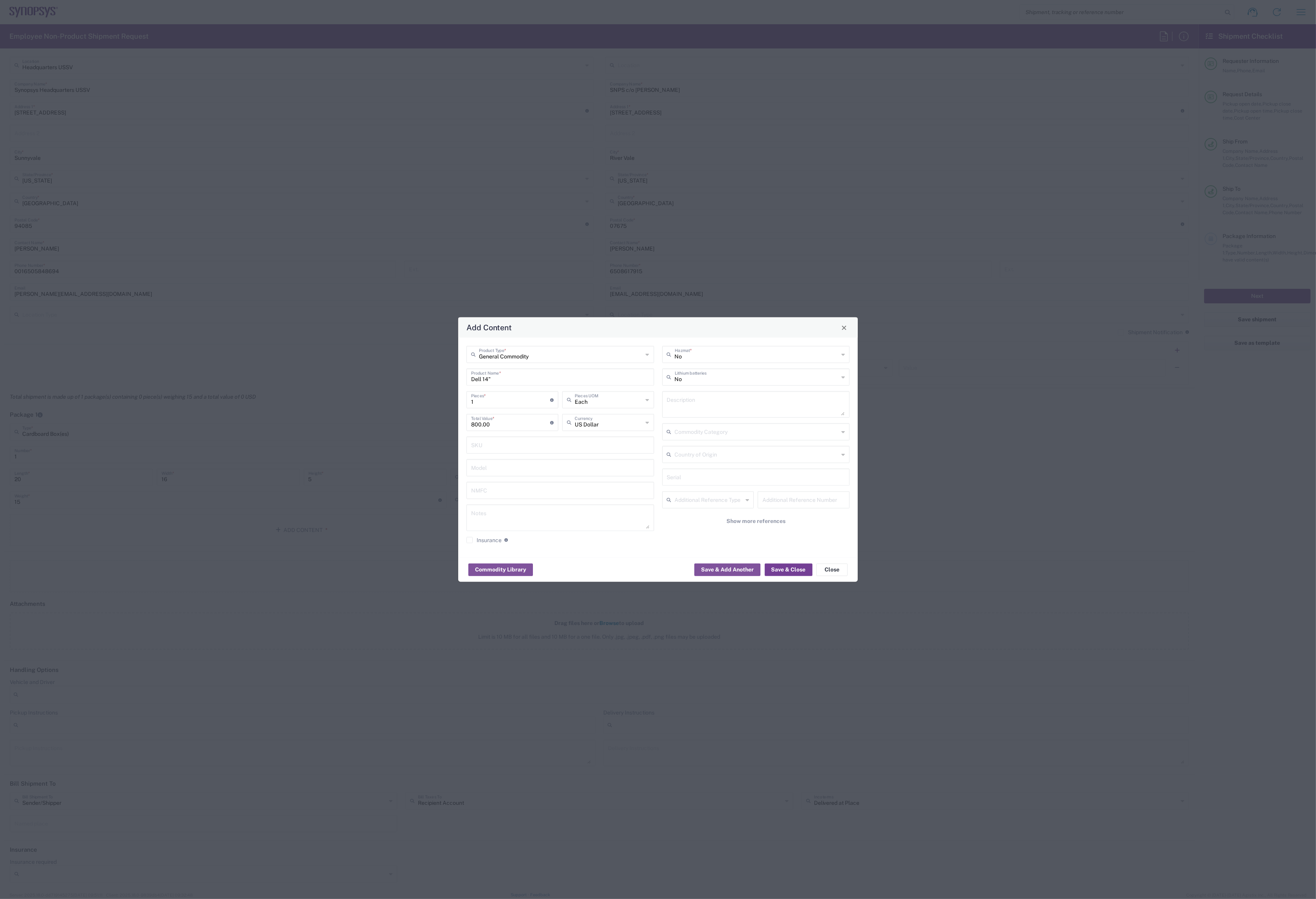
click at [783, 569] on button "Save & Close" at bounding box center [788, 570] width 48 height 12
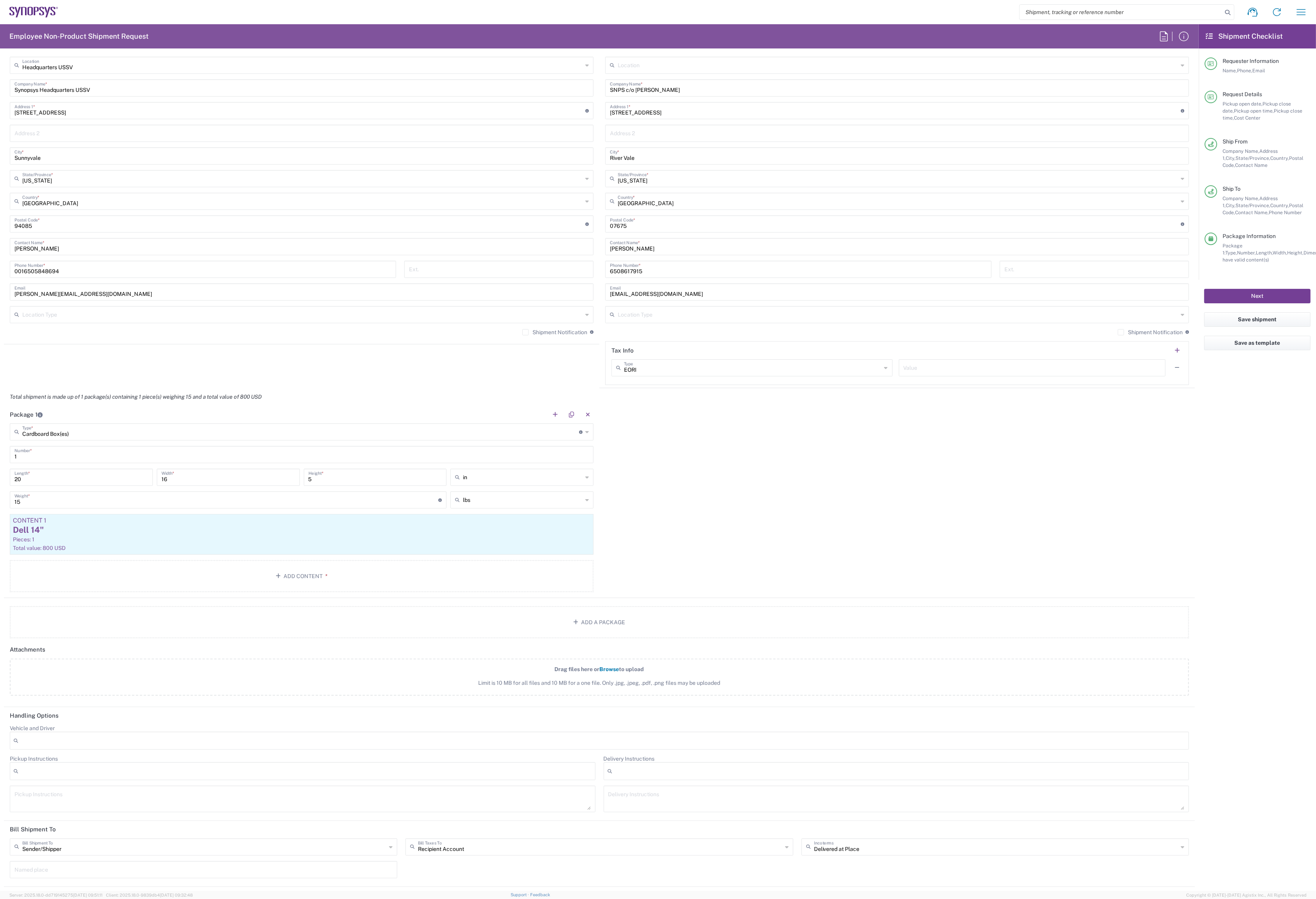
click at [1226, 297] on button "Next" at bounding box center [1257, 296] width 106 height 14
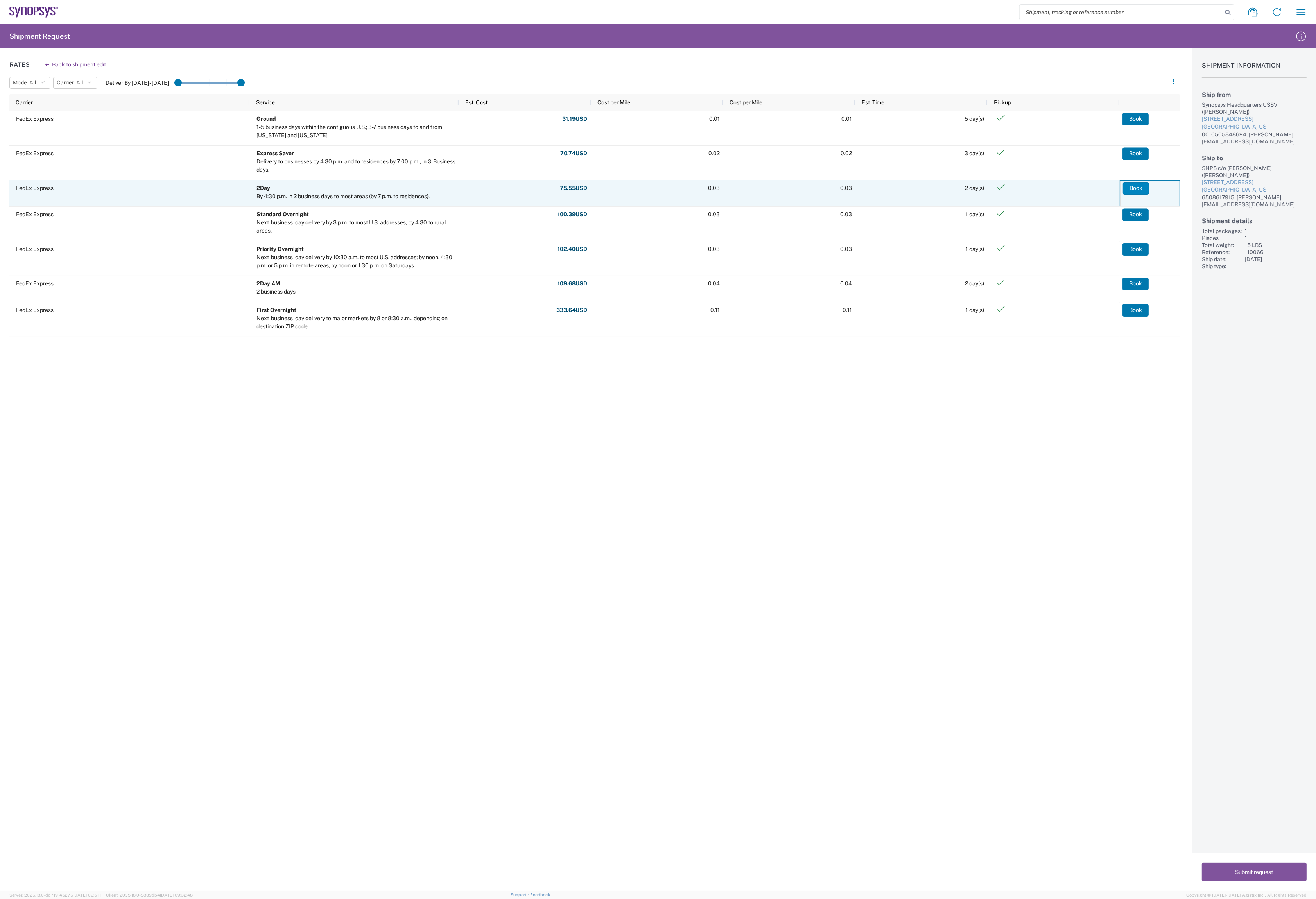
click at [1134, 192] on button "Book" at bounding box center [1136, 188] width 26 height 12
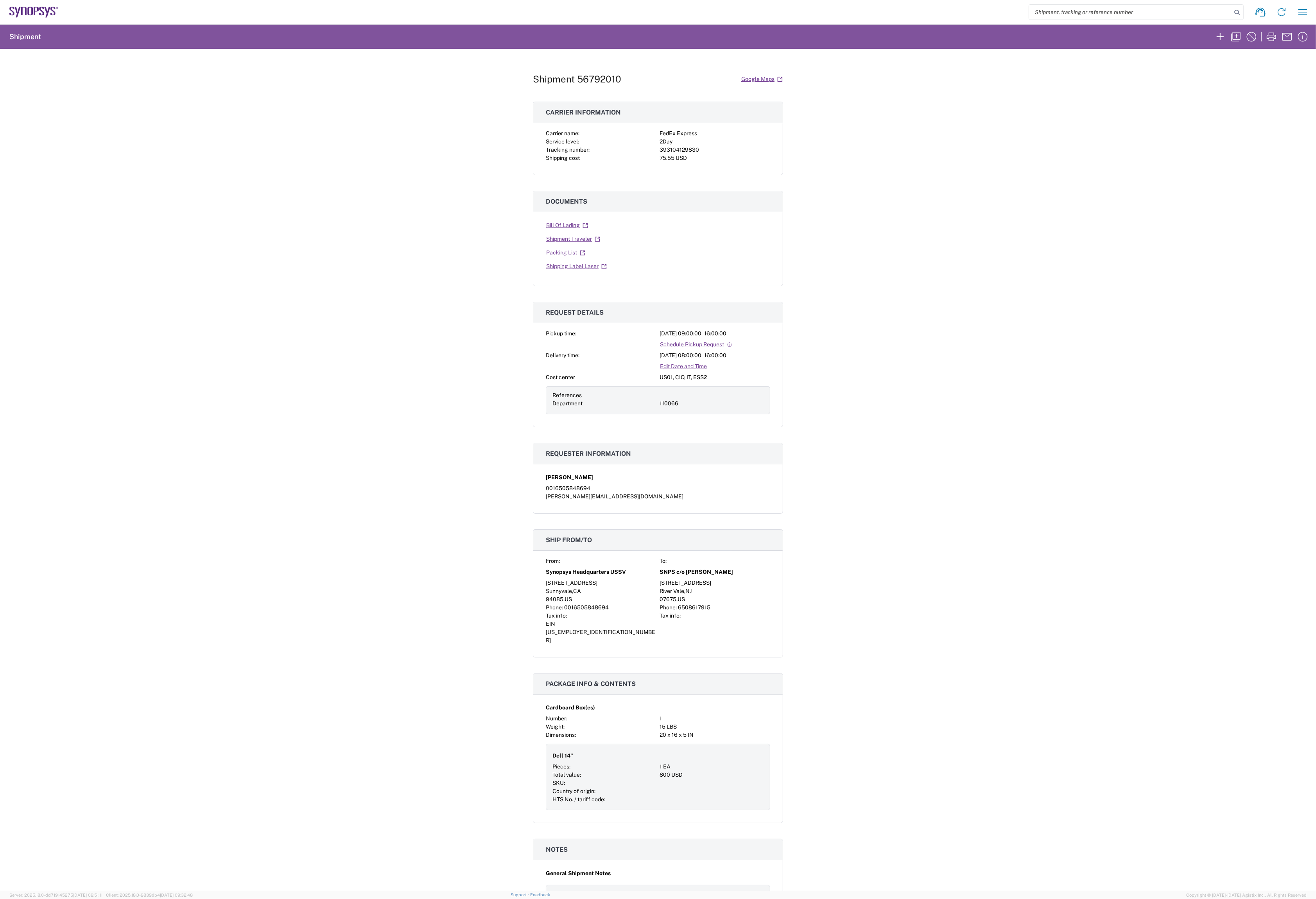
click at [554, 269] on link "Shipping Label Laser" at bounding box center [576, 266] width 61 height 14
